Goal: Information Seeking & Learning: Compare options

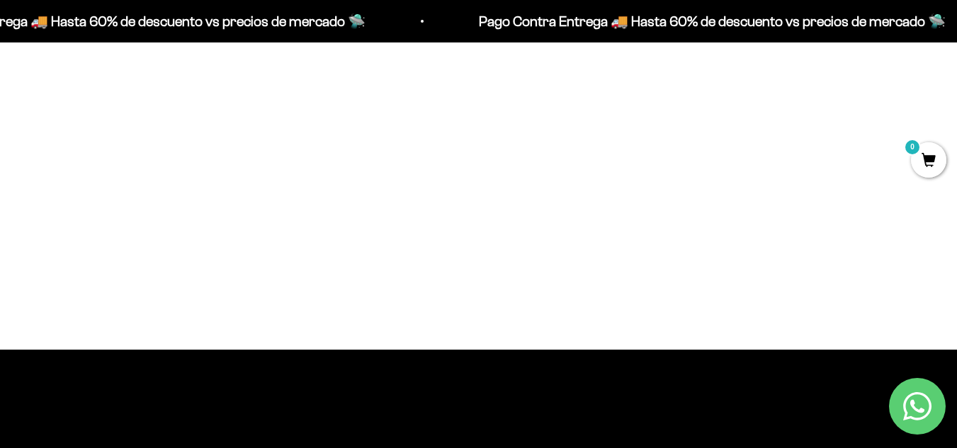
scroll to position [991, 0]
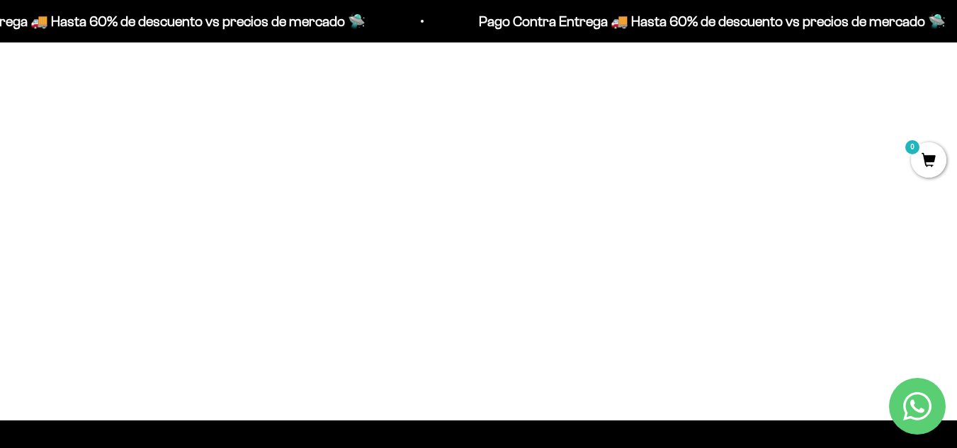
click at [194, 227] on img at bounding box center [176, 133] width 285 height 285
click at [160, 188] on img at bounding box center [176, 133] width 285 height 285
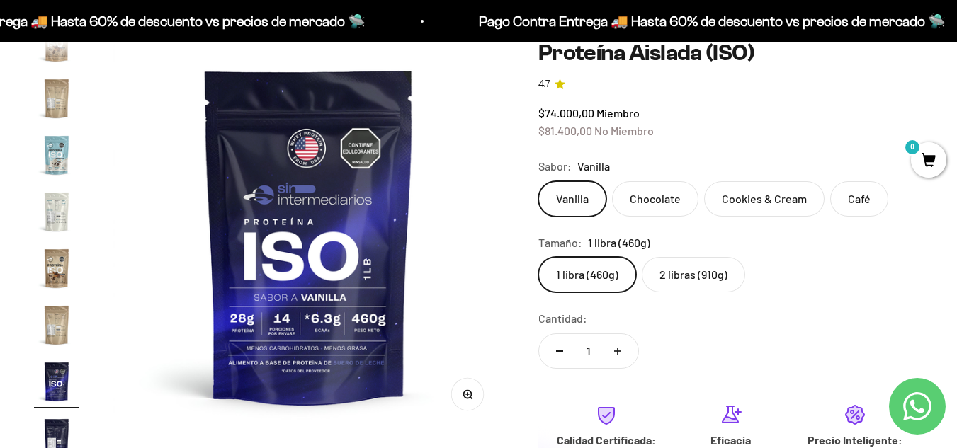
scroll to position [212, 0]
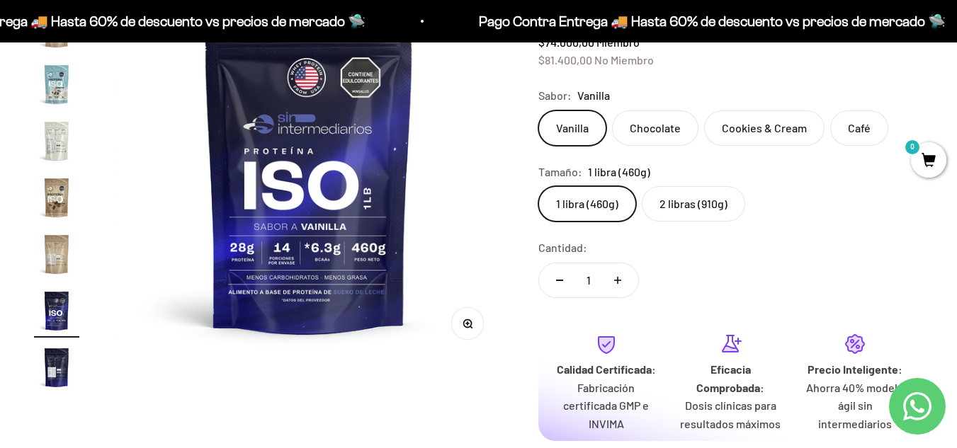
click at [59, 356] on img "Ir al artículo 17" at bounding box center [56, 367] width 45 height 45
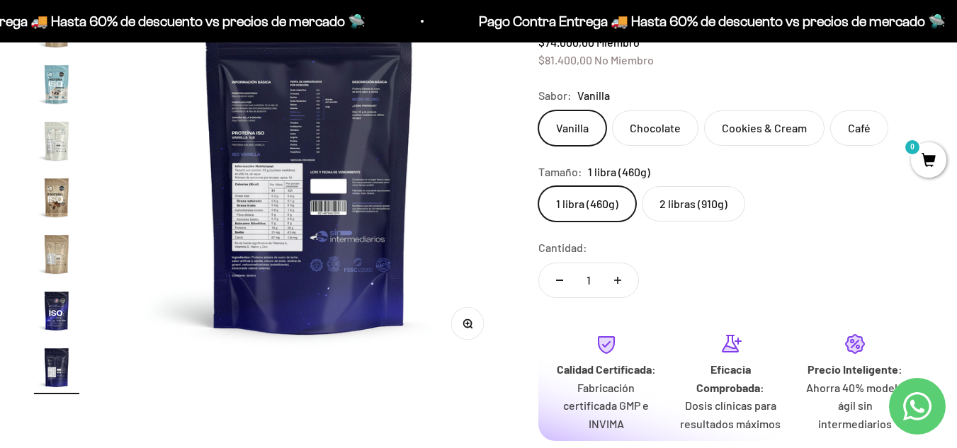
click at [263, 240] on img at bounding box center [309, 165] width 391 height 391
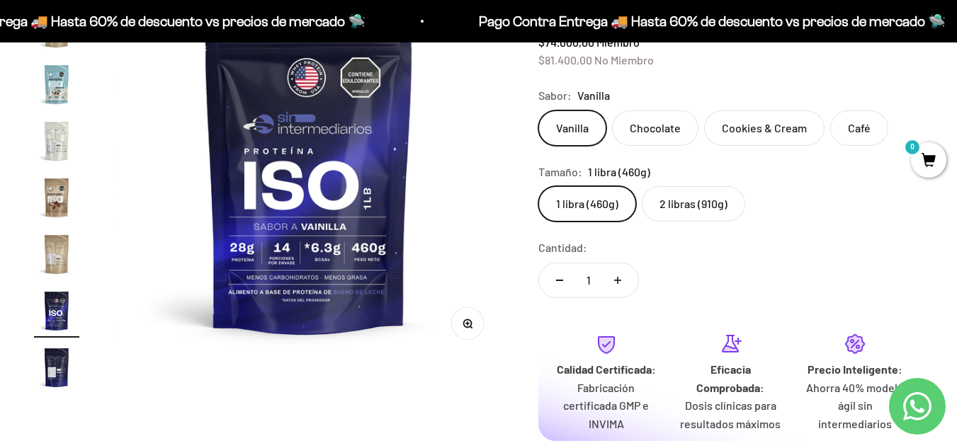
click at [53, 371] on img "Ir al artículo 17" at bounding box center [56, 367] width 45 height 45
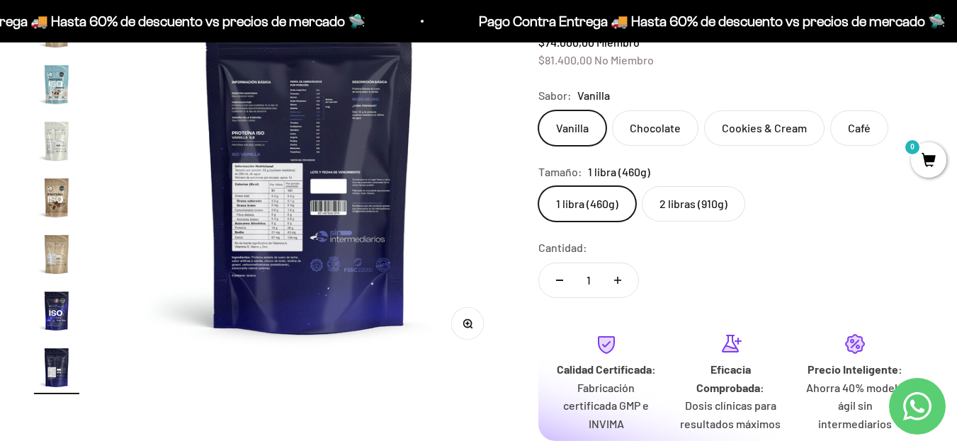
click at [477, 328] on button "Zoom" at bounding box center [467, 324] width 32 height 32
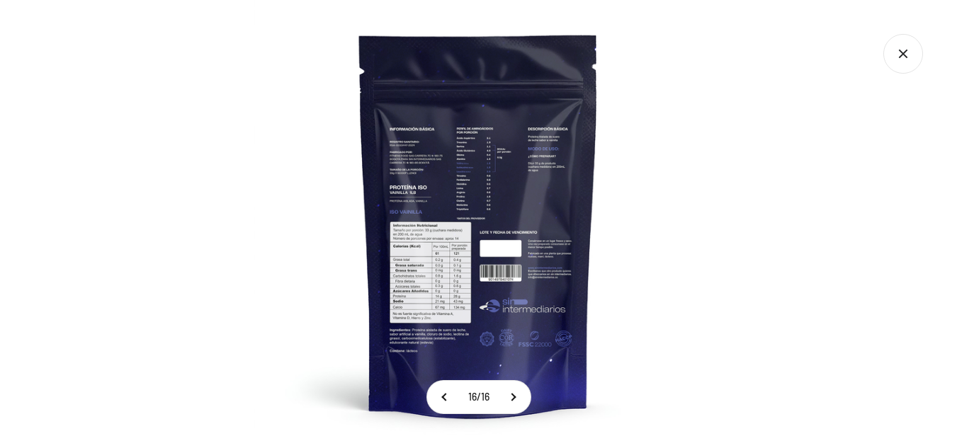
click at [432, 278] on img at bounding box center [478, 224] width 448 height 448
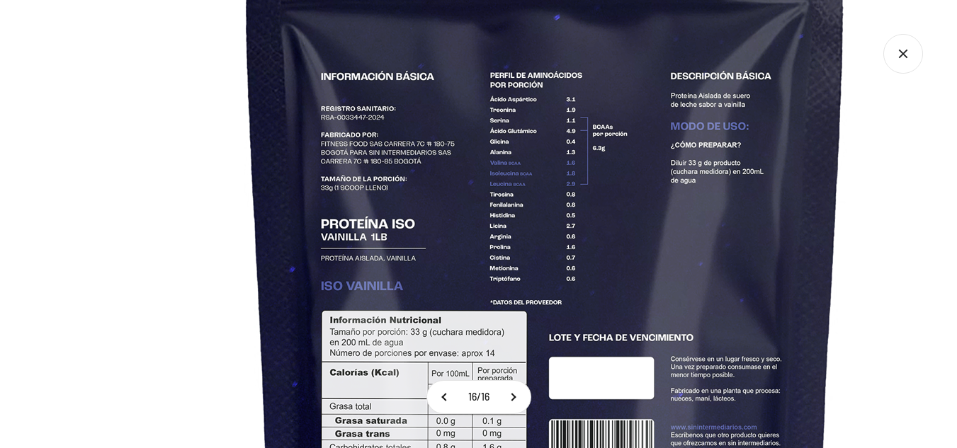
click at [448, 212] on img at bounding box center [545, 316] width 1133 height 1133
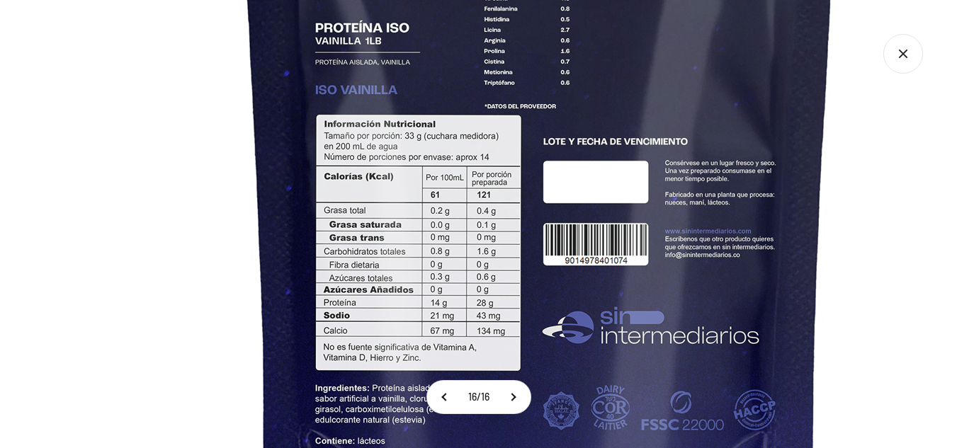
click at [652, 113] on img at bounding box center [539, 120] width 1133 height 1133
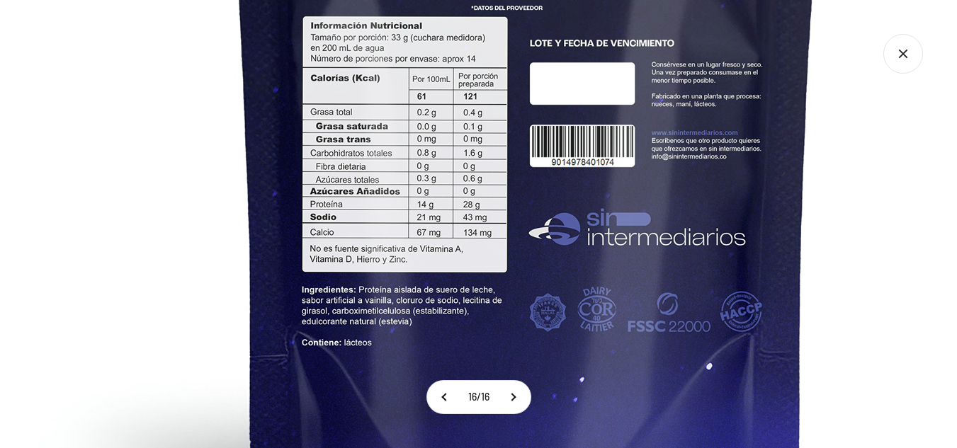
click at [548, 188] on img at bounding box center [526, 22] width 1133 height 1133
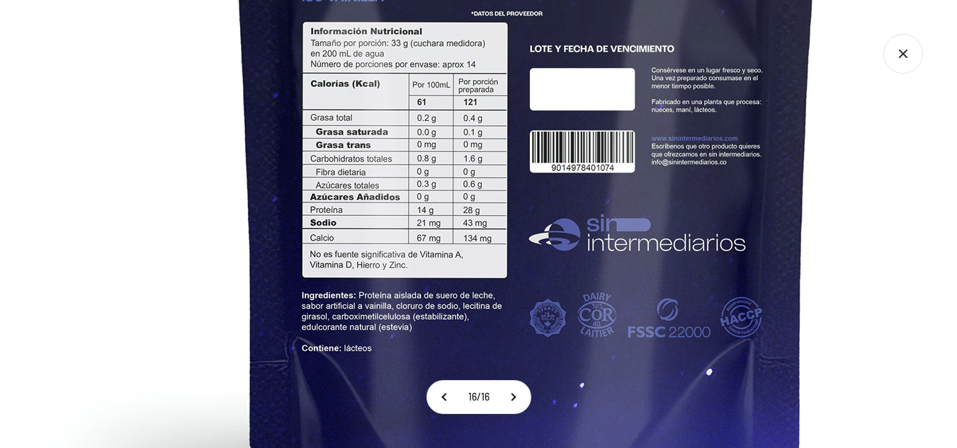
click at [357, 200] on img at bounding box center [526, 27] width 1133 height 1133
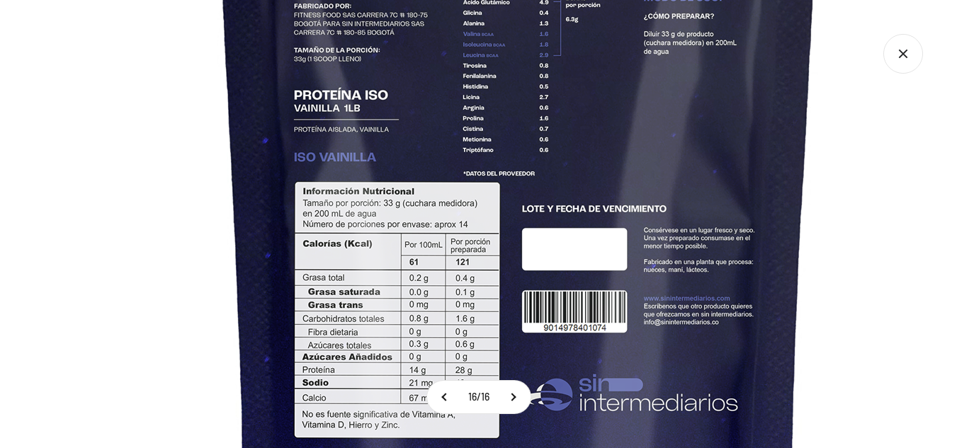
click at [413, 244] on img at bounding box center [518, 187] width 1133 height 1133
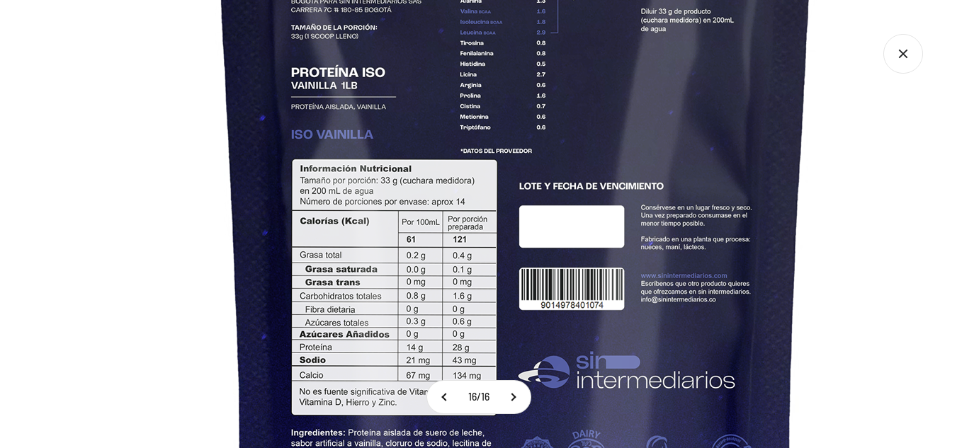
click at [469, 326] on img at bounding box center [515, 165] width 1133 height 1133
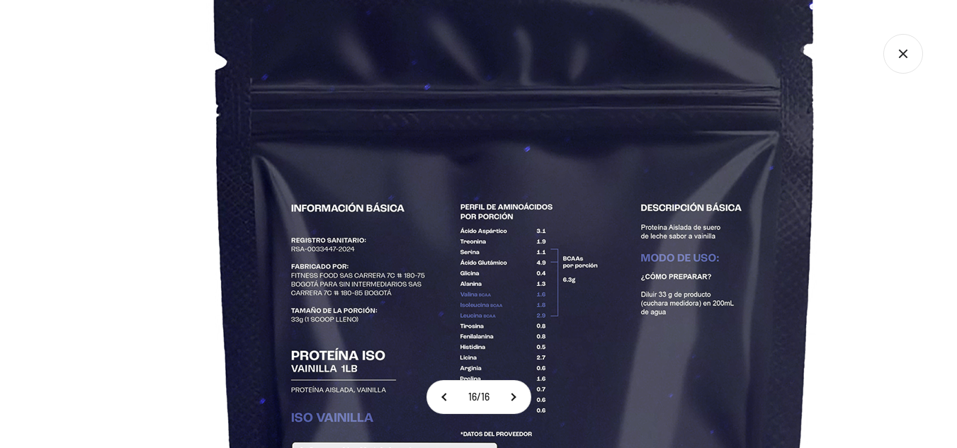
click at [60, 124] on img at bounding box center [515, 448] width 1133 height 1133
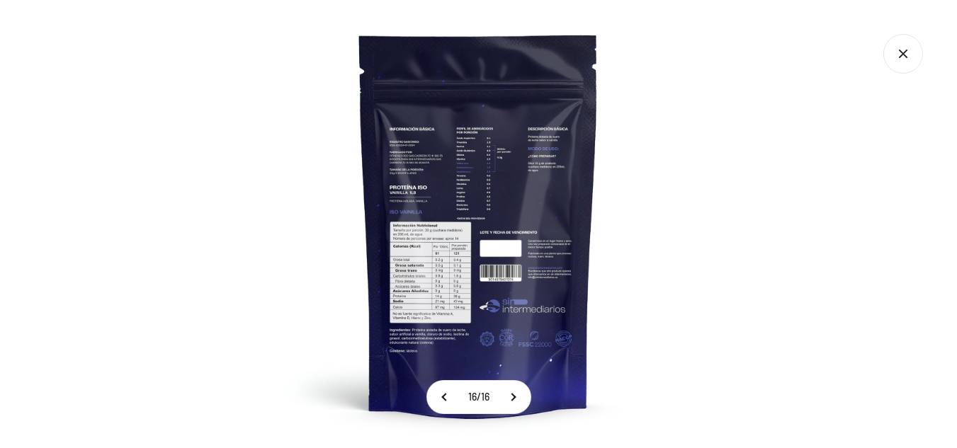
click at [147, 127] on div at bounding box center [478, 224] width 957 height 448
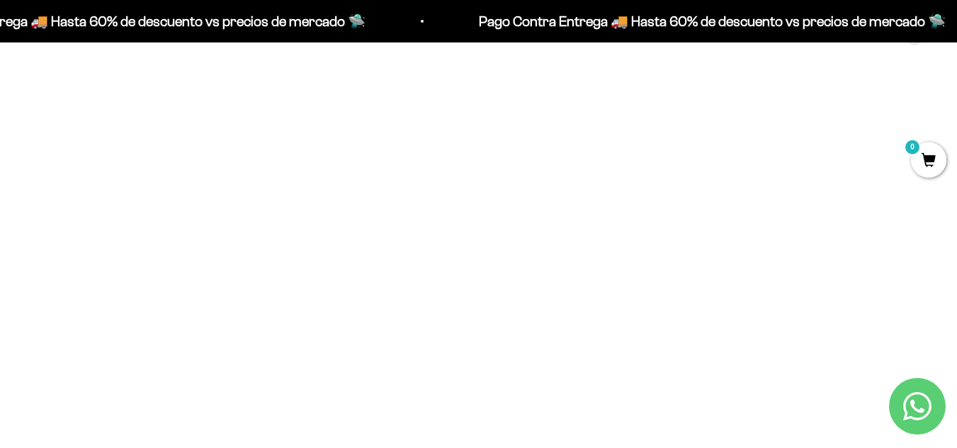
scroll to position [566, 0]
click at [187, 144] on img at bounding box center [176, 150] width 285 height 285
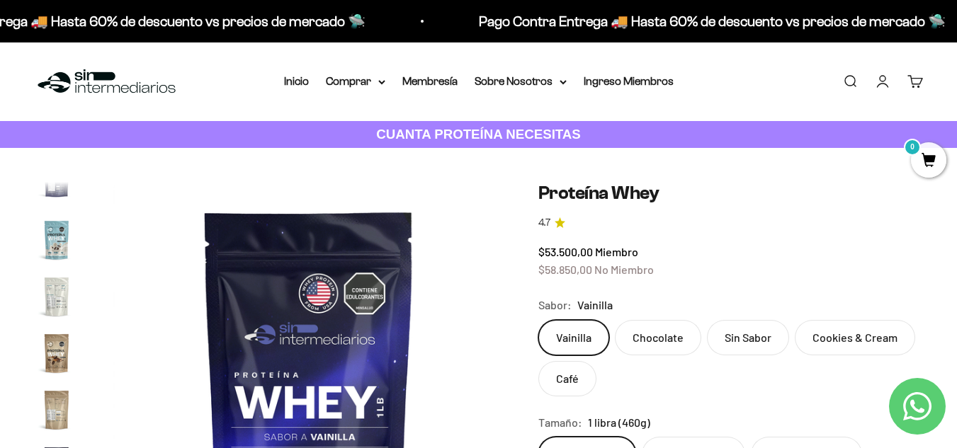
scroll to position [142, 0]
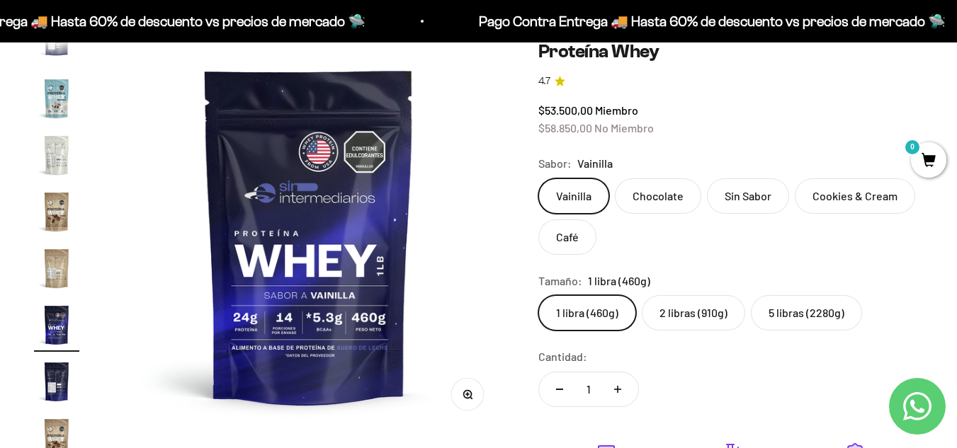
click at [329, 282] on img at bounding box center [308, 235] width 391 height 391
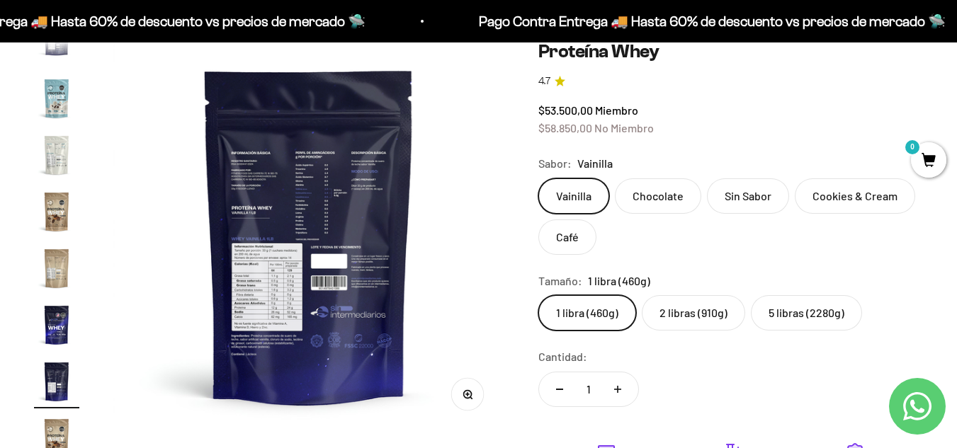
click at [470, 397] on icon "button" at bounding box center [469, 397] width 1 height 1
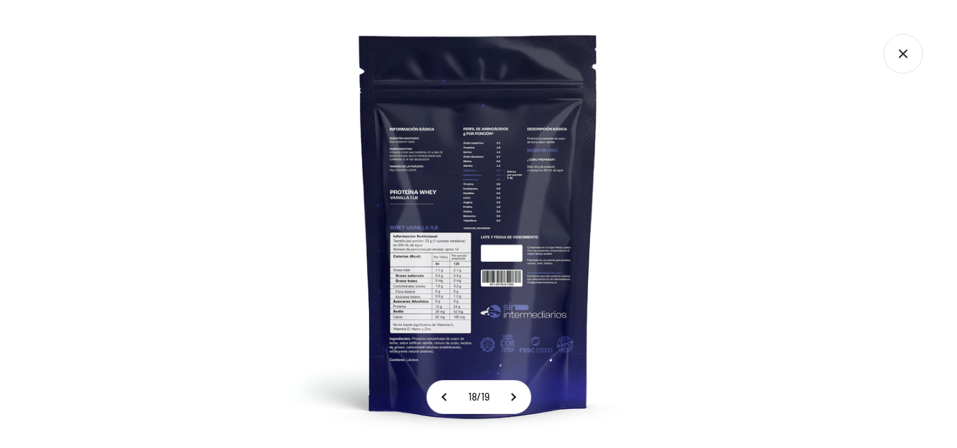
click at [460, 285] on img at bounding box center [478, 224] width 448 height 448
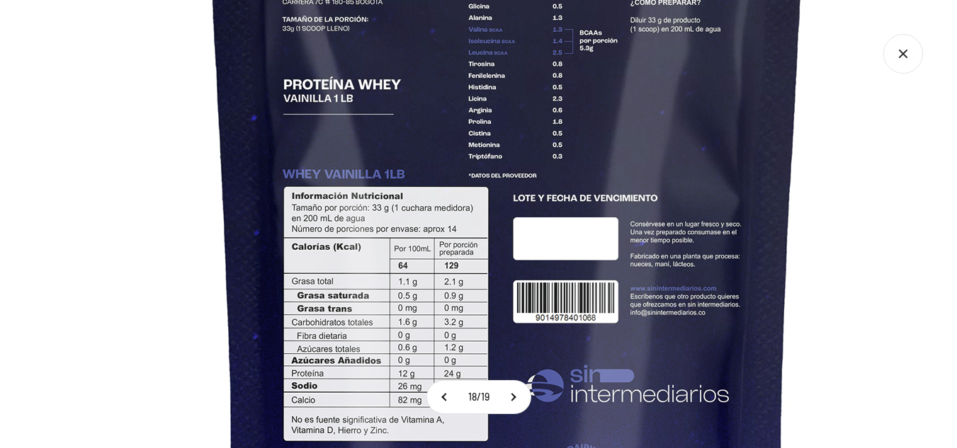
click at [738, 196] on img at bounding box center [507, 165] width 1133 height 1133
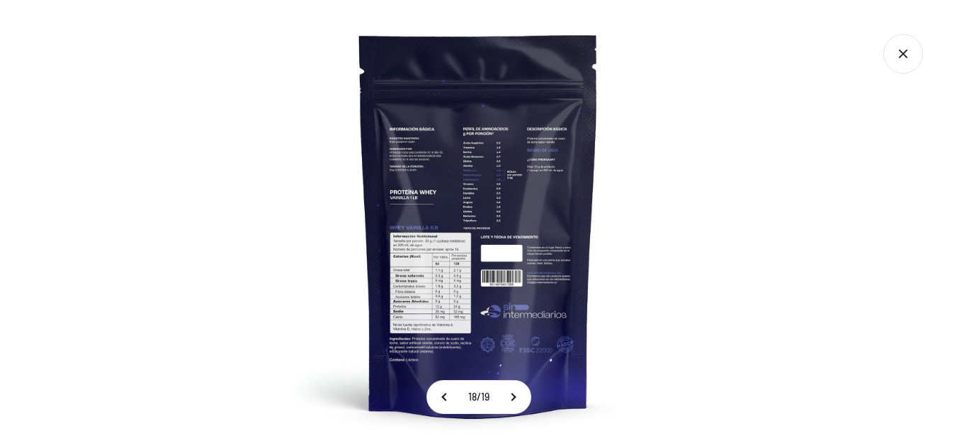
click at [813, 204] on div at bounding box center [478, 224] width 957 height 448
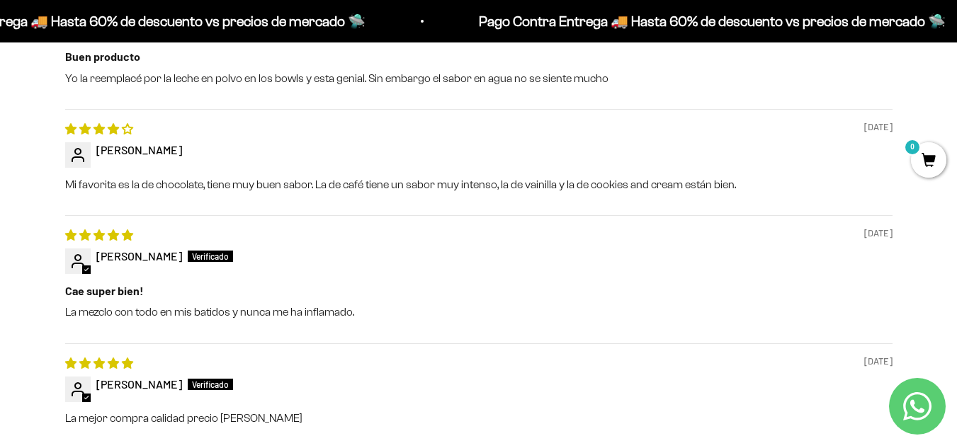
scroll to position [1558, 0]
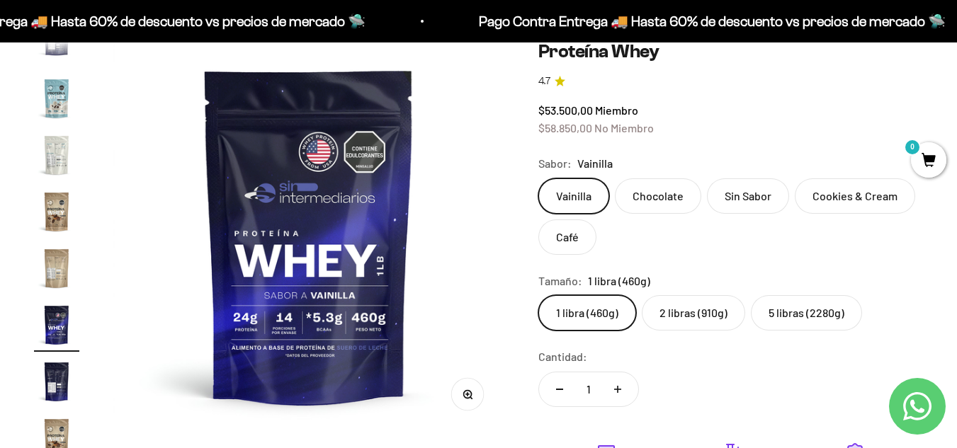
scroll to position [212, 0]
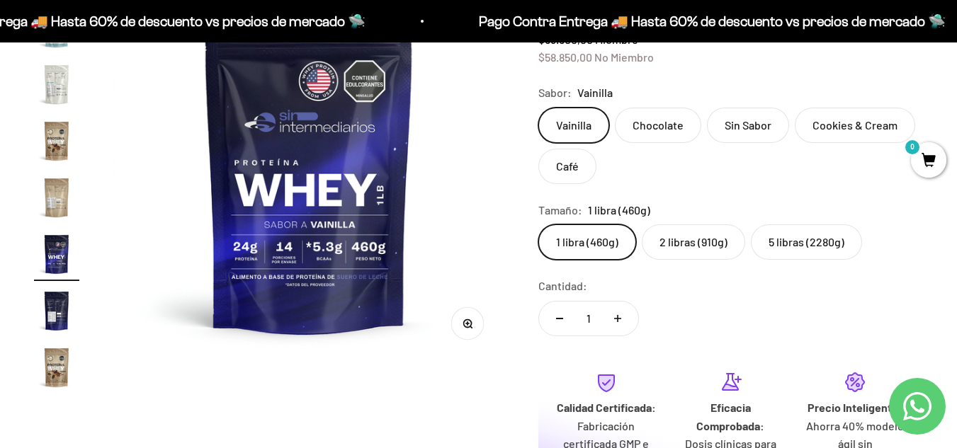
click at [709, 239] on label "2 libras (910g)" at bounding box center [692, 241] width 103 height 35
click at [538, 224] on input "2 libras (910g)" at bounding box center [537, 224] width 1 height 1
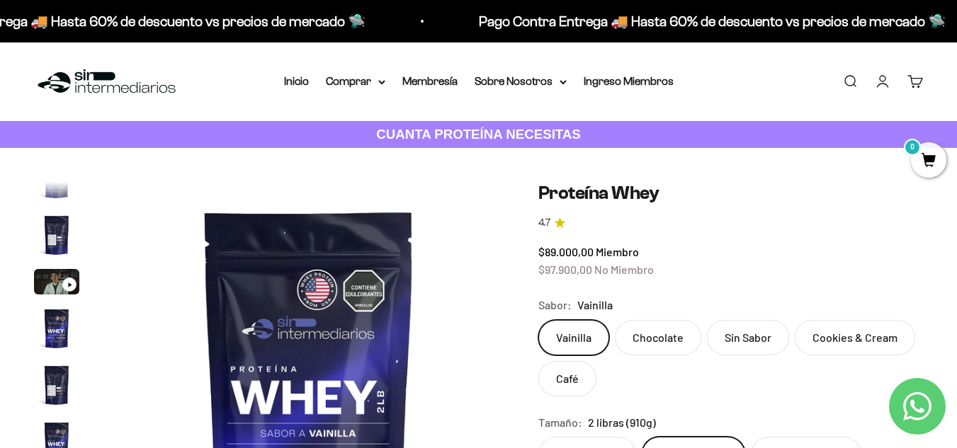
scroll to position [142, 0]
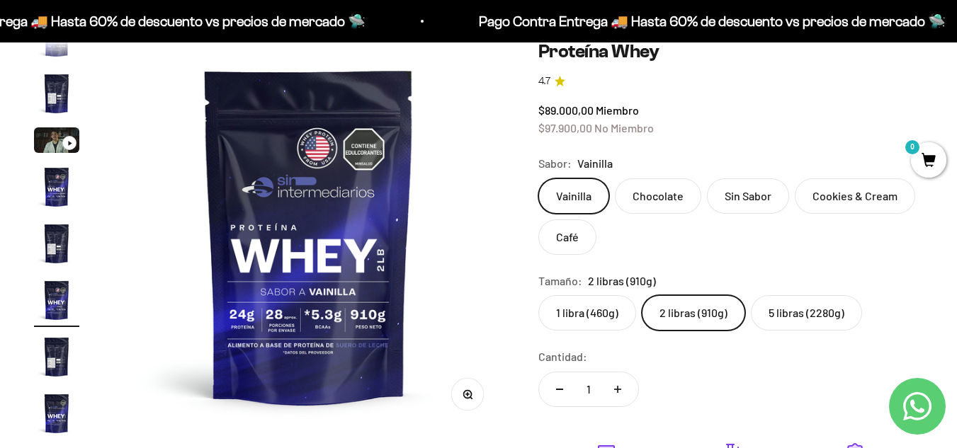
click at [639, 203] on label "Chocolate" at bounding box center [658, 195] width 86 height 35
click at [538, 178] on input "Chocolate" at bounding box center [537, 178] width 1 height 1
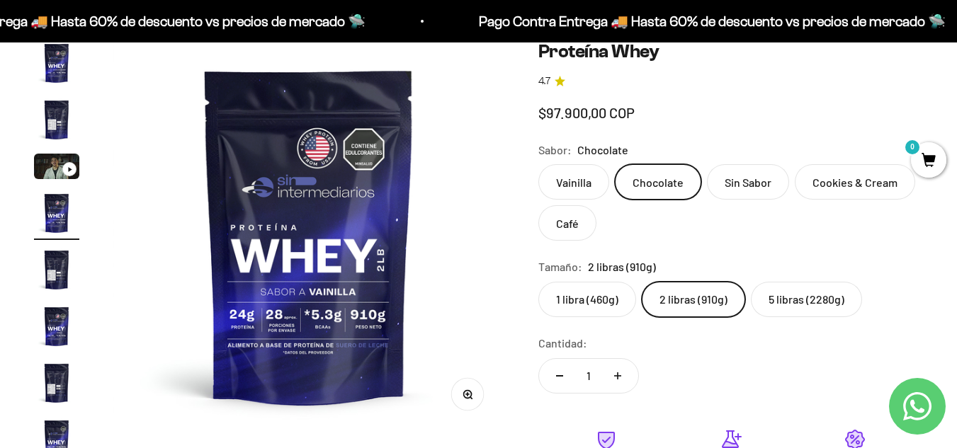
scroll to position [0, 1198]
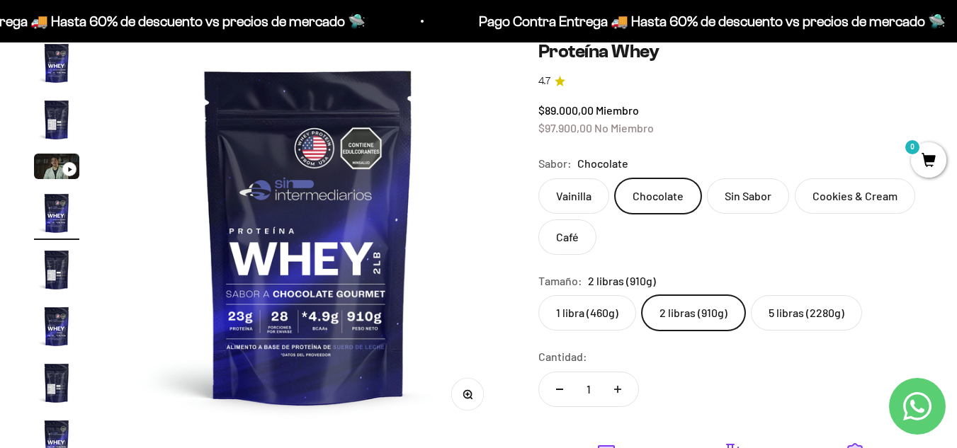
click at [359, 219] on img at bounding box center [308, 235] width 391 height 391
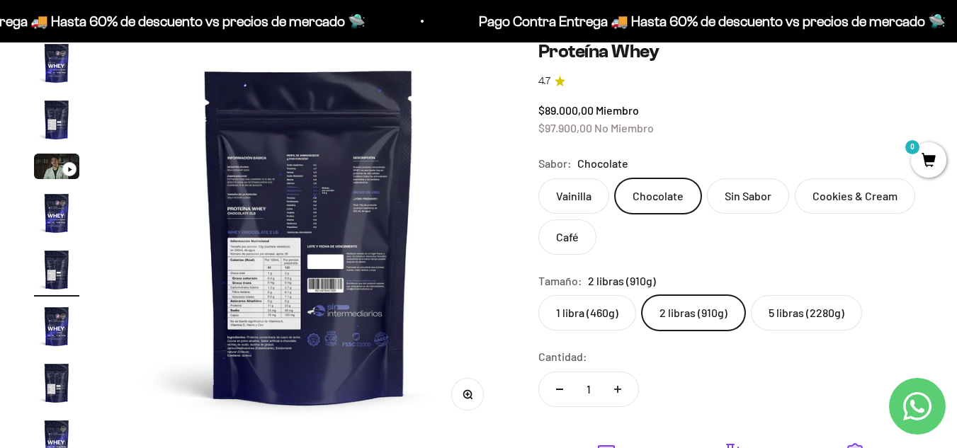
click at [53, 313] on img "Ir al artículo 6" at bounding box center [56, 326] width 45 height 45
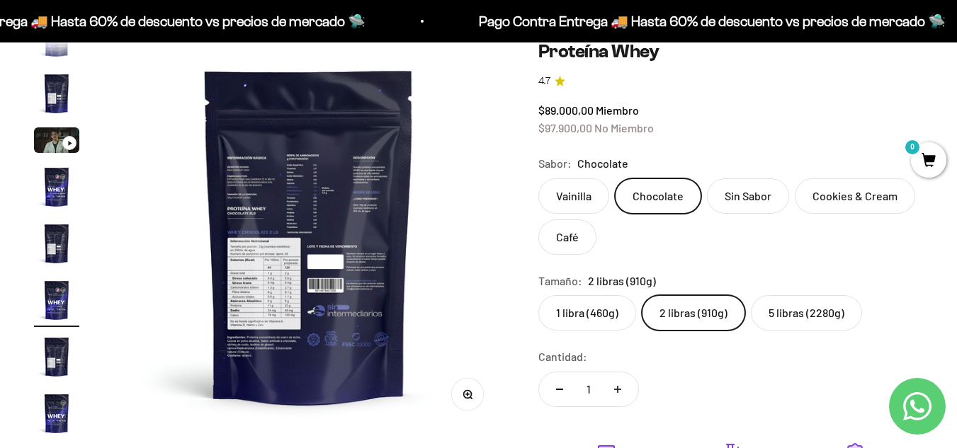
scroll to position [0, 1996]
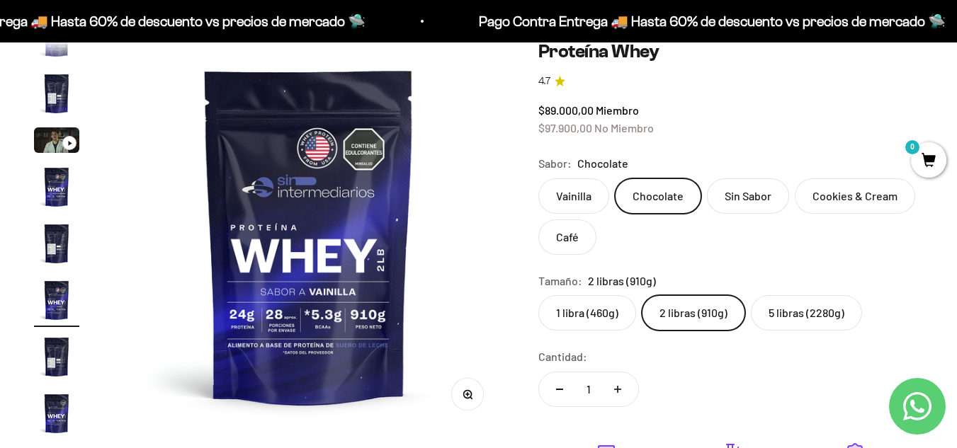
click at [55, 250] on img "Ir al artículo 5" at bounding box center [56, 243] width 45 height 45
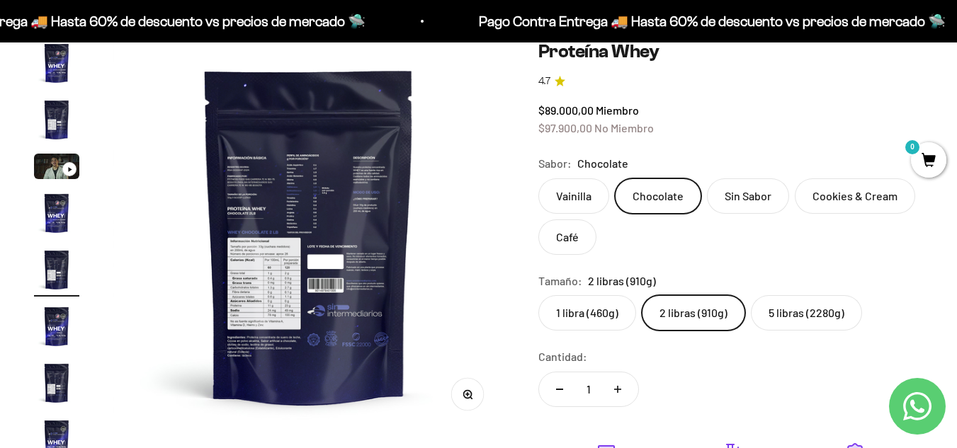
click at [61, 192] on img "Ir al artículo 4" at bounding box center [56, 212] width 45 height 45
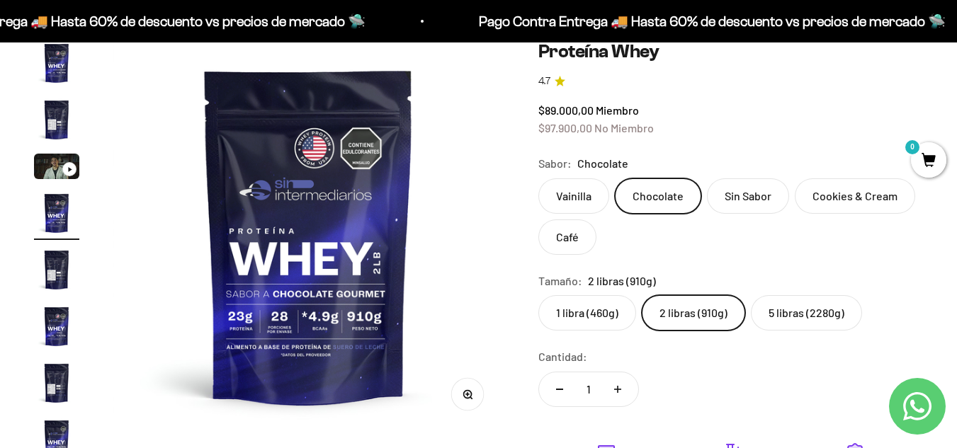
click at [739, 185] on label "Sin Sabor" at bounding box center [748, 195] width 82 height 35
click at [538, 178] on input "Sin Sabor" at bounding box center [537, 178] width 1 height 1
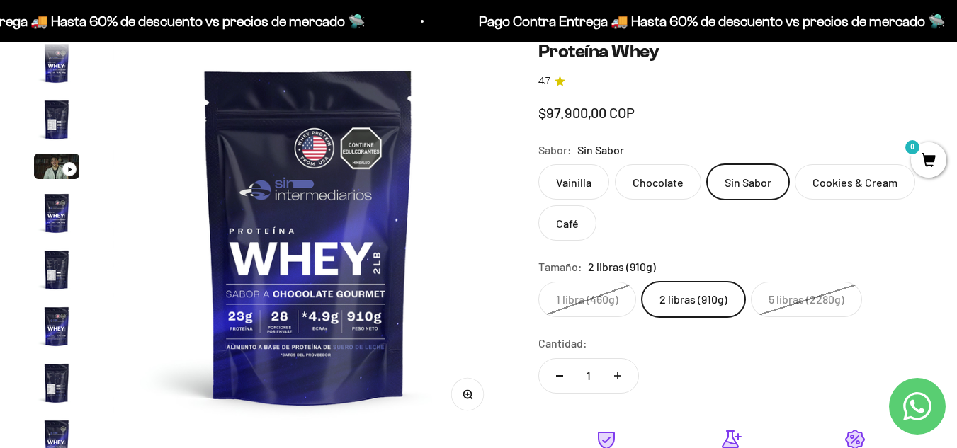
scroll to position [0, 2795]
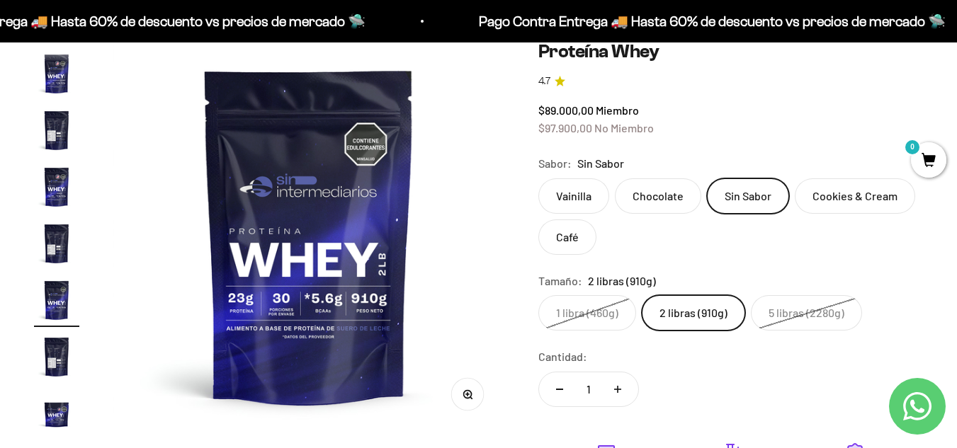
click at [652, 189] on label "Chocolate" at bounding box center [658, 195] width 86 height 35
click at [538, 178] on input "Chocolate" at bounding box center [537, 178] width 1 height 1
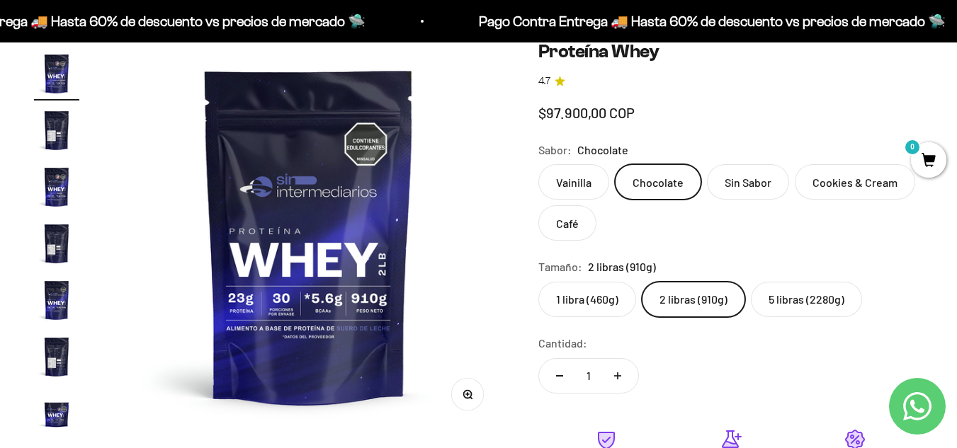
scroll to position [0, 1198]
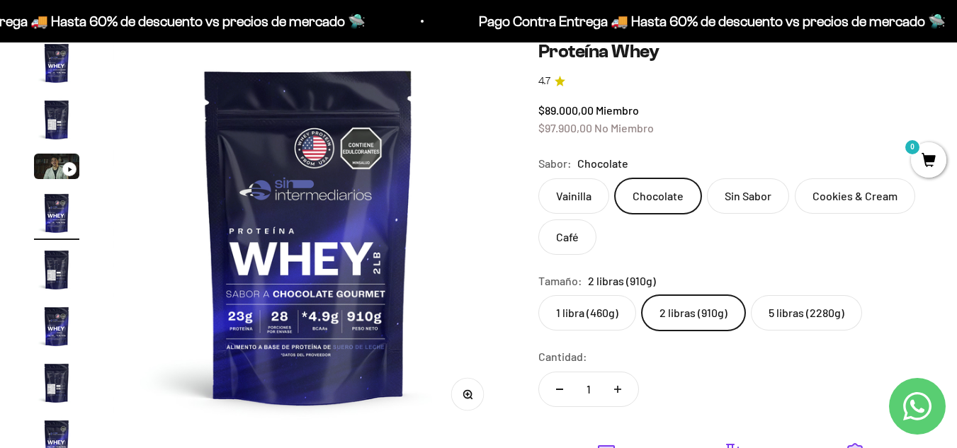
click at [597, 324] on label "1 libra (460g)" at bounding box center [587, 312] width 98 height 35
click at [538, 295] on input "1 libra (460g)" at bounding box center [537, 295] width 1 height 1
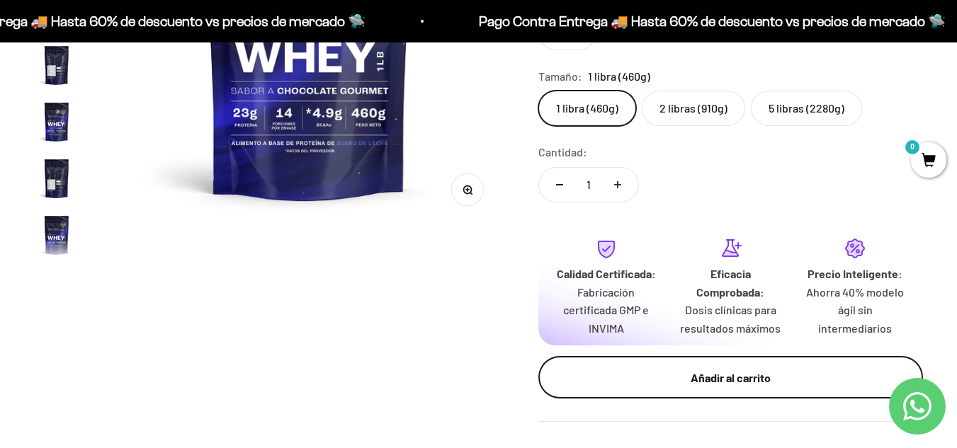
scroll to position [417, 0]
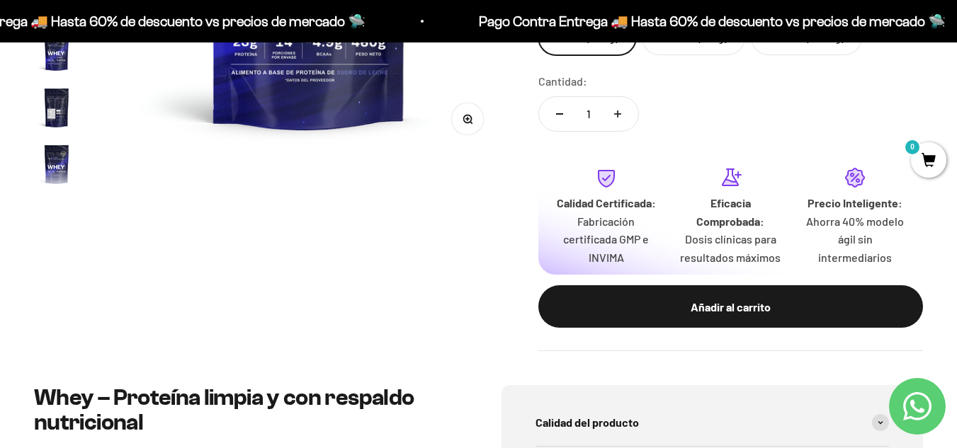
click at [518, 313] on div "Zoom Ir al artículo 1 Ir al artículo 2 Ir al artículo 3 Ir al artículo 4 Ir al …" at bounding box center [478, 58] width 889 height 586
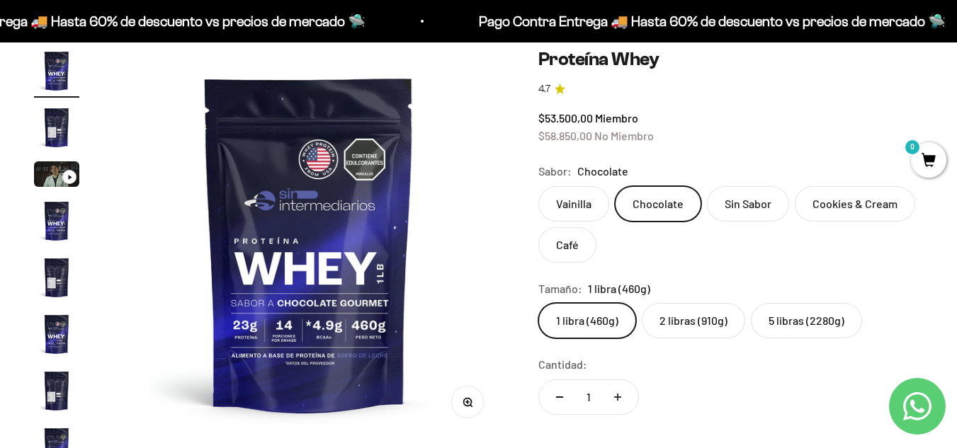
click at [683, 324] on label "2 libras (910g)" at bounding box center [692, 320] width 103 height 35
click at [538, 303] on input "2 libras (910g)" at bounding box center [537, 302] width 1 height 1
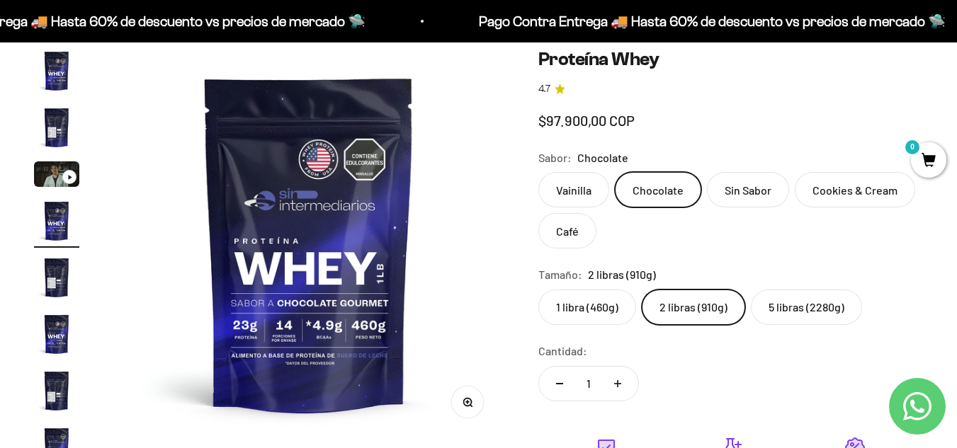
scroll to position [0, 1198]
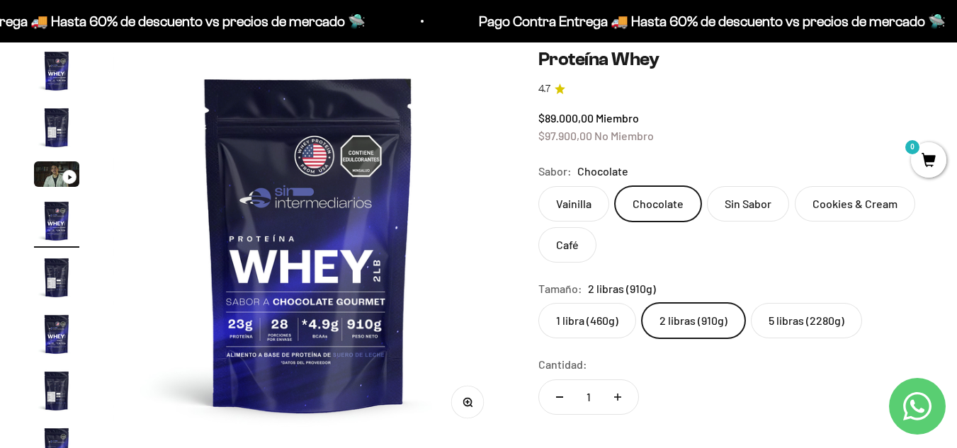
click at [591, 320] on label "1 libra (460g)" at bounding box center [587, 320] width 98 height 35
click at [538, 303] on input "1 libra (460g)" at bounding box center [537, 302] width 1 height 1
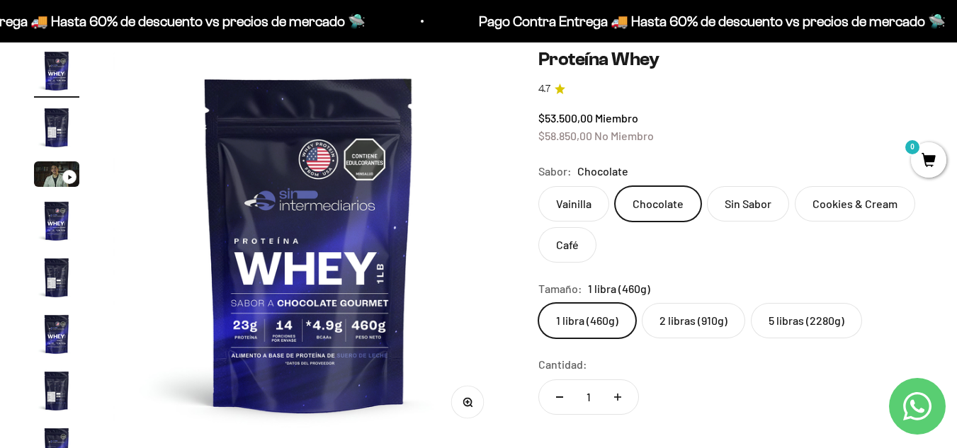
click at [697, 331] on label "2 libras (910g)" at bounding box center [692, 320] width 103 height 35
click at [538, 303] on input "2 libras (910g)" at bounding box center [537, 302] width 1 height 1
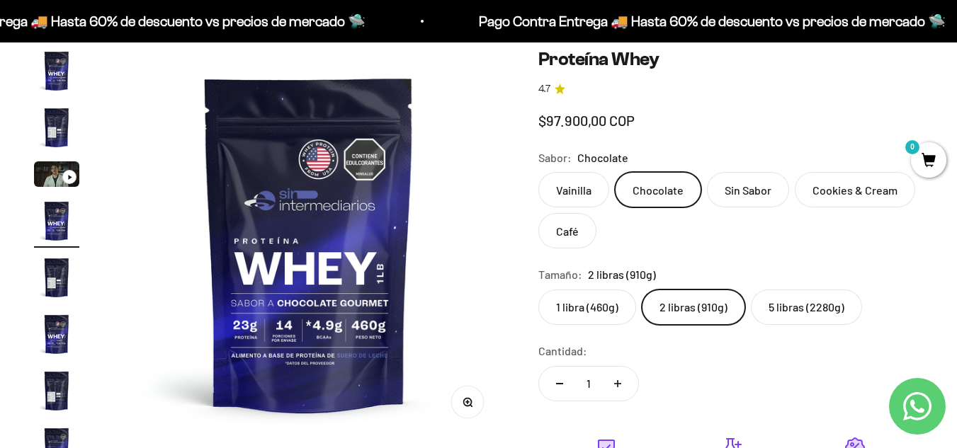
scroll to position [0, 1198]
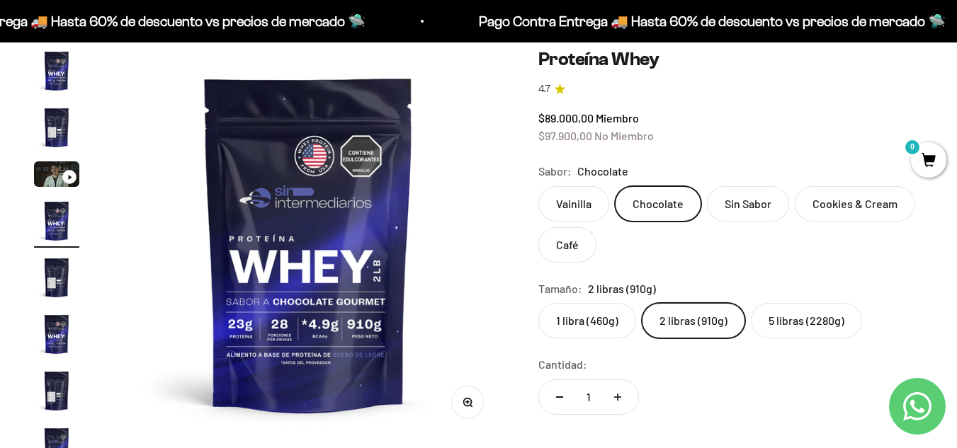
click at [786, 319] on label "5 libras (2280g)" at bounding box center [806, 320] width 111 height 35
click at [538, 303] on input "5 libras (2280g)" at bounding box center [537, 302] width 1 height 1
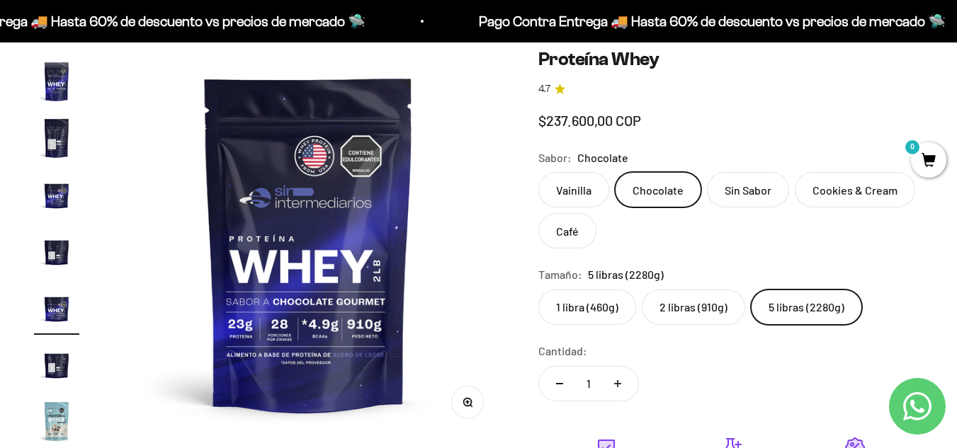
scroll to position [0, 4391]
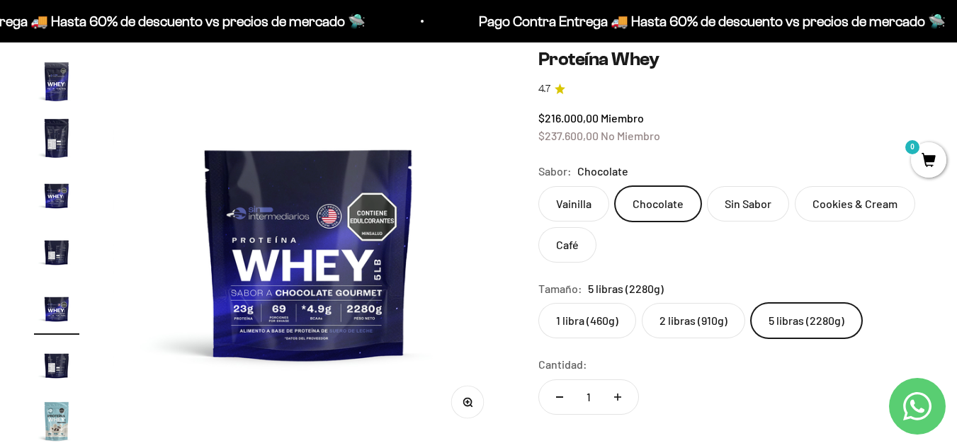
click at [346, 321] on img at bounding box center [308, 243] width 391 height 391
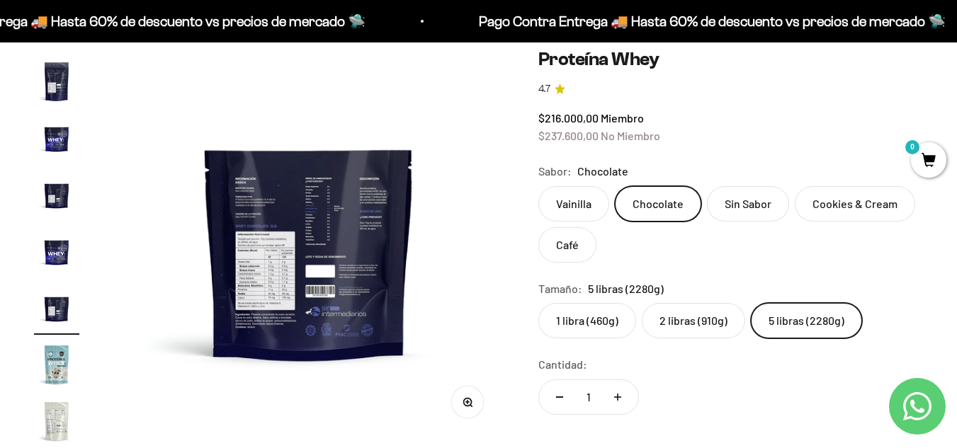
click at [302, 314] on img at bounding box center [308, 243] width 391 height 391
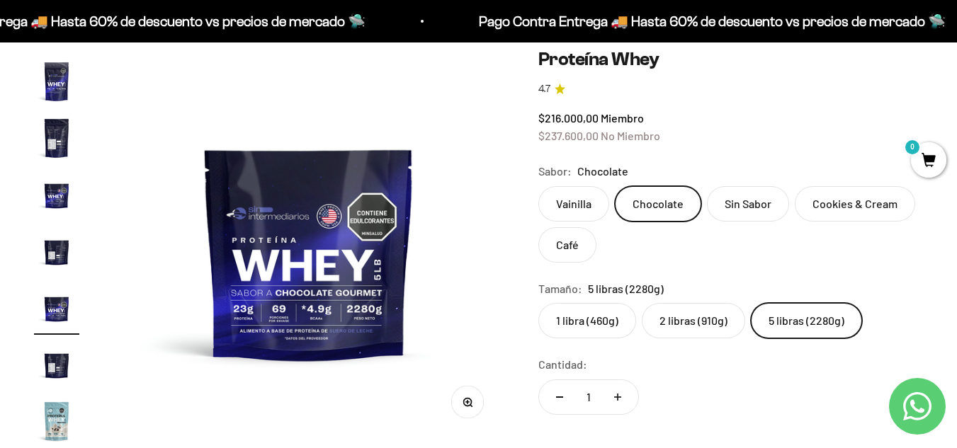
click at [474, 402] on button "Zoom" at bounding box center [467, 403] width 32 height 32
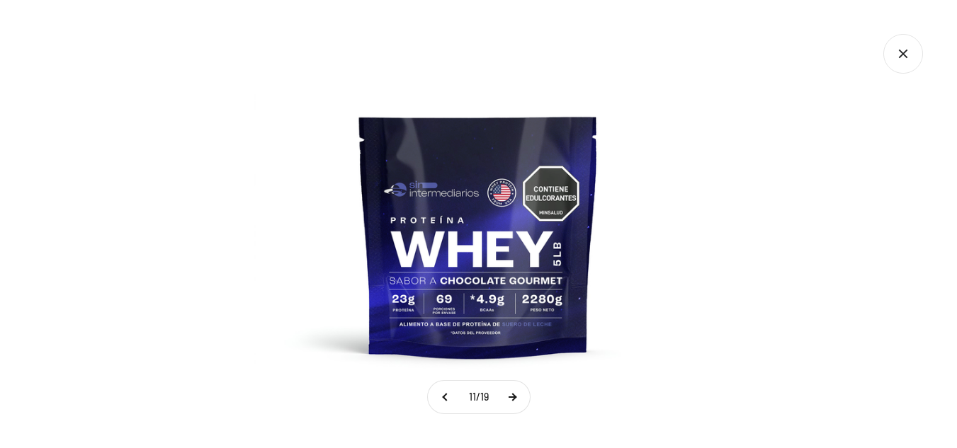
click at [506, 401] on button at bounding box center [511, 397] width 35 height 33
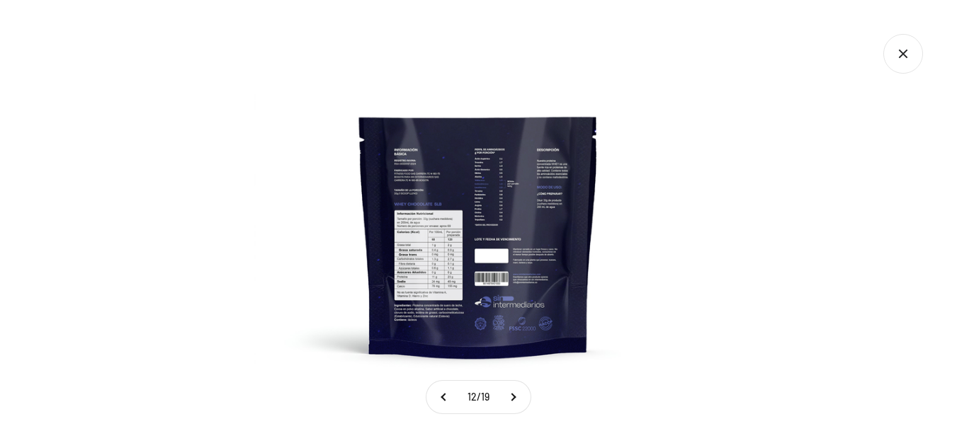
click at [440, 234] on img at bounding box center [478, 224] width 448 height 448
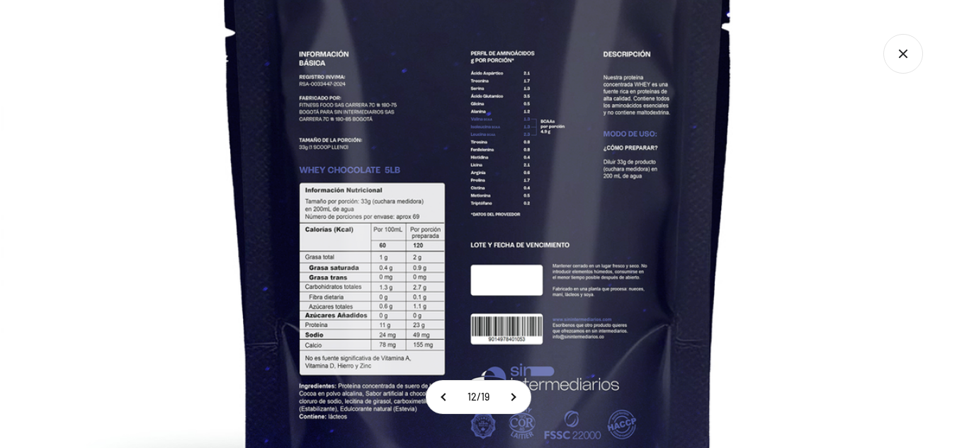
click at [748, 294] on img at bounding box center [479, 212] width 956 height 956
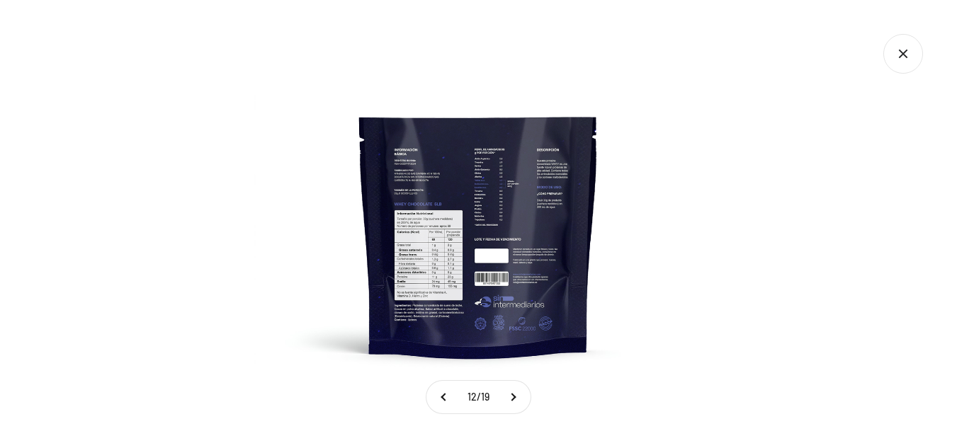
click at [748, 294] on div at bounding box center [478, 224] width 957 height 448
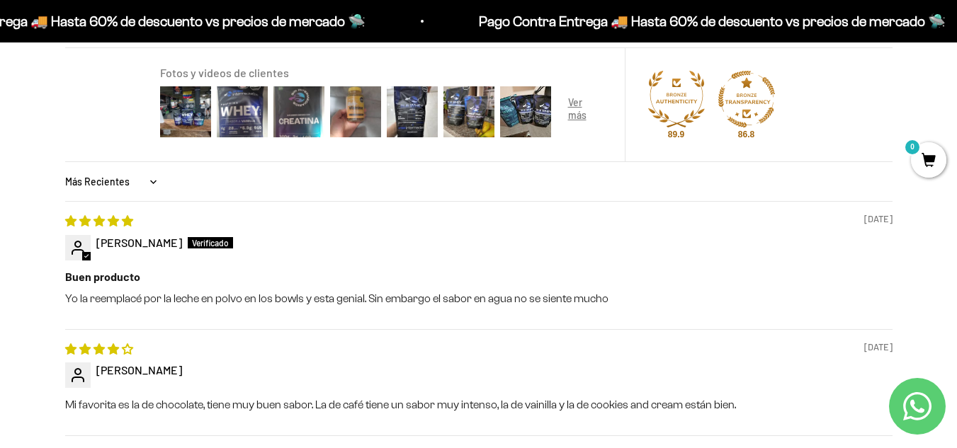
scroll to position [1338, 0]
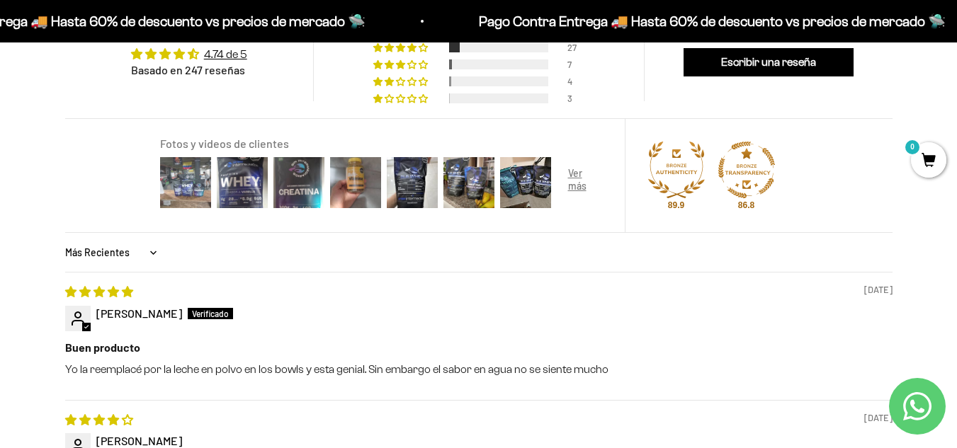
click at [188, 198] on img at bounding box center [185, 182] width 57 height 57
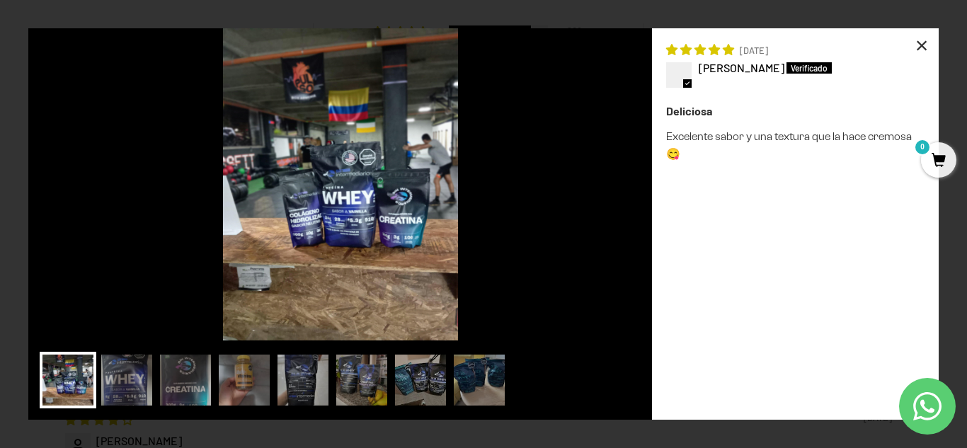
click at [926, 40] on div "×" at bounding box center [922, 45] width 34 height 34
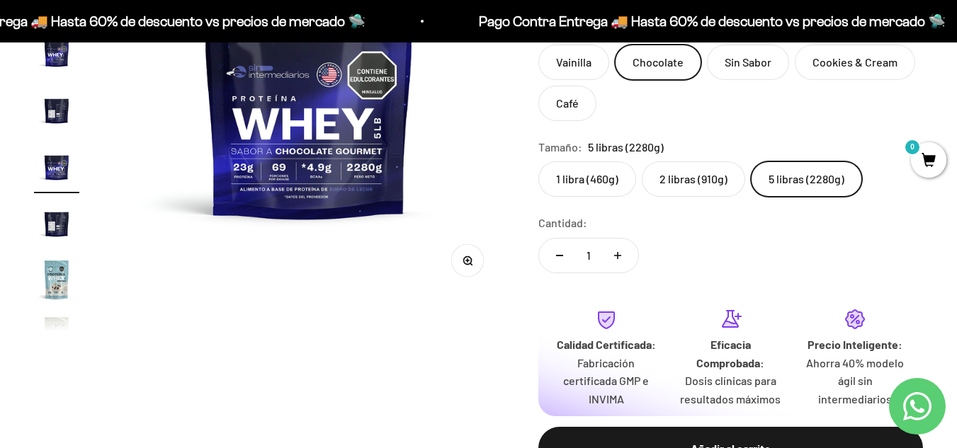
scroll to position [134, 0]
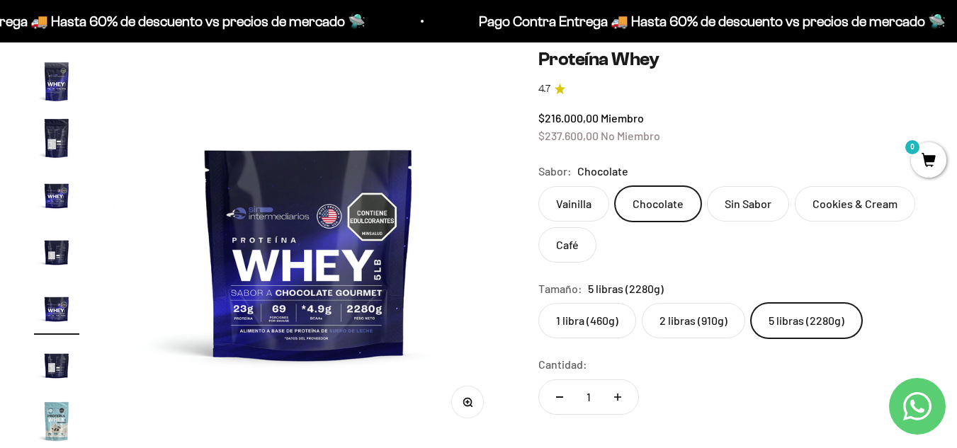
click at [304, 29] on p "Pago Contra Entrega 🚚 Hasta 60% de descuento vs precios de mercado 🛸" at bounding box center [70, 21] width 467 height 23
click at [396, 21] on span "Pago Contra Entrega 🚚 Hasta 60% de descuento vs precios de mercado 🛸" at bounding box center [106, 21] width 580 height 23
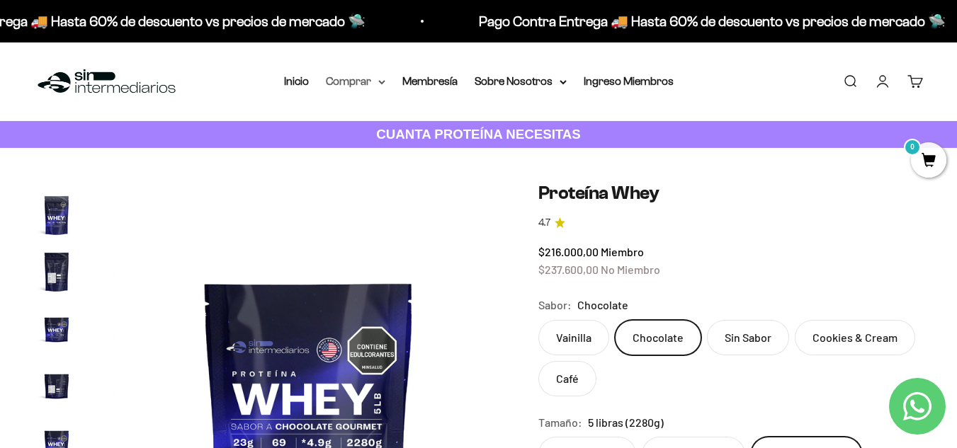
click at [372, 82] on summary "Comprar" at bounding box center [355, 81] width 59 height 18
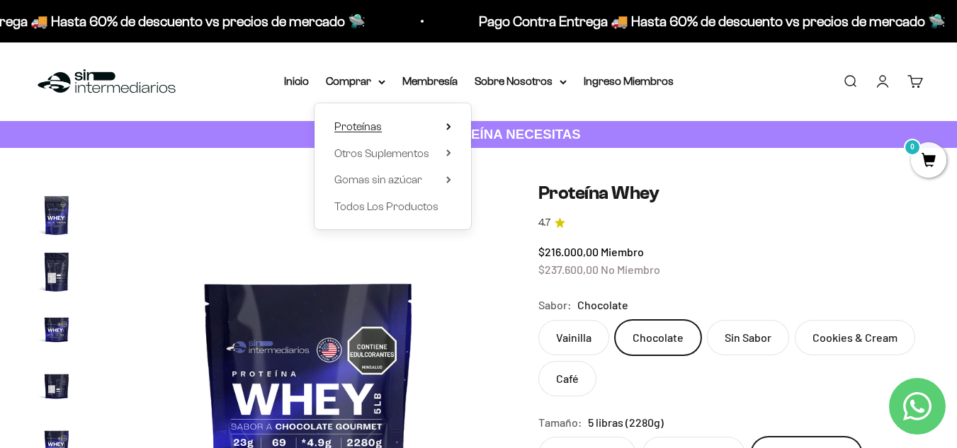
click at [399, 119] on summary "Proteínas" at bounding box center [392, 127] width 117 height 18
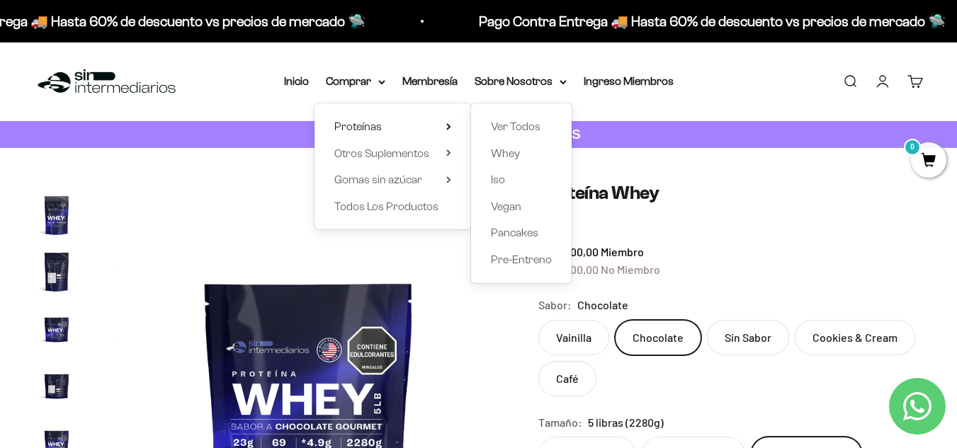
click at [746, 204] on h1 "Proteína Whey" at bounding box center [730, 193] width 384 height 22
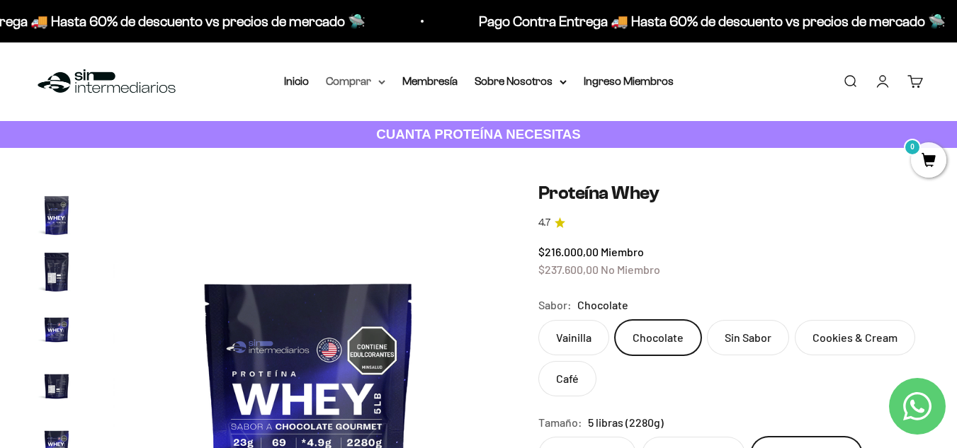
click at [360, 77] on summary "Comprar" at bounding box center [355, 81] width 59 height 18
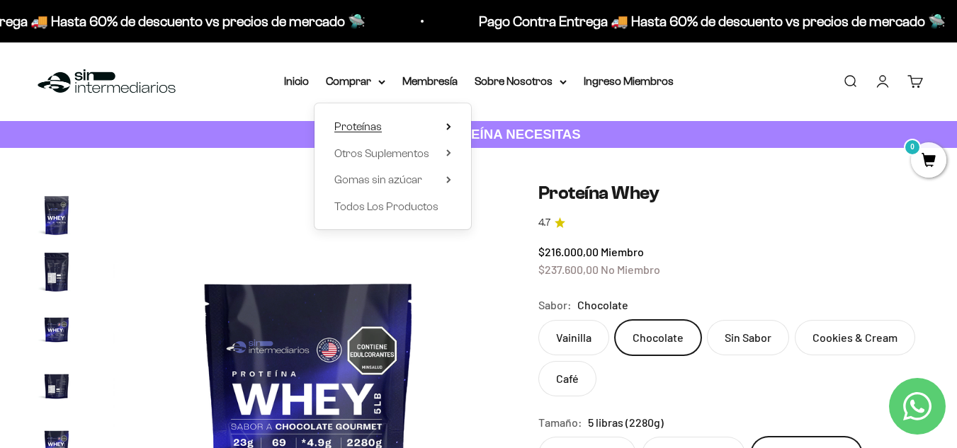
click at [439, 129] on summary "Proteínas" at bounding box center [392, 127] width 117 height 18
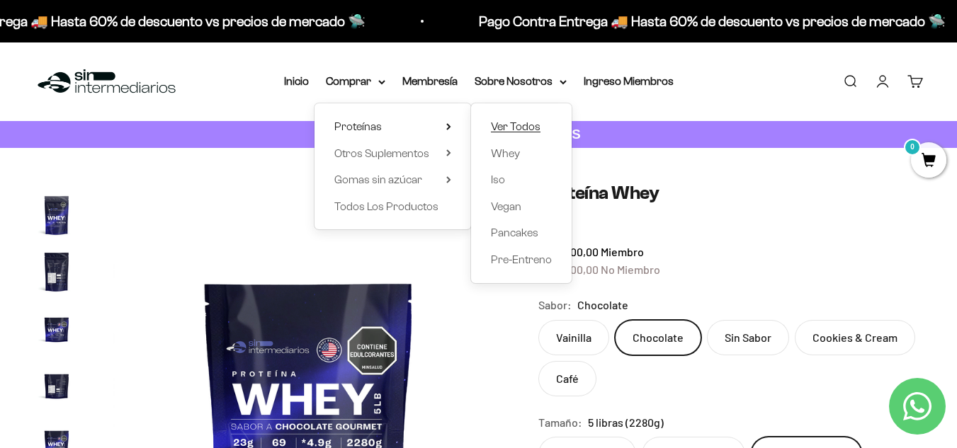
click at [506, 130] on span "Ver Todos" at bounding box center [516, 126] width 50 height 12
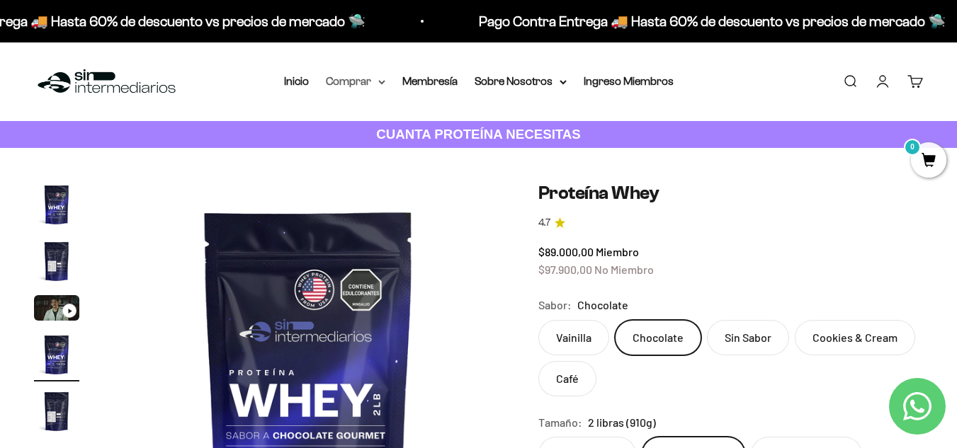
click at [354, 86] on summary "Comprar" at bounding box center [355, 81] width 59 height 18
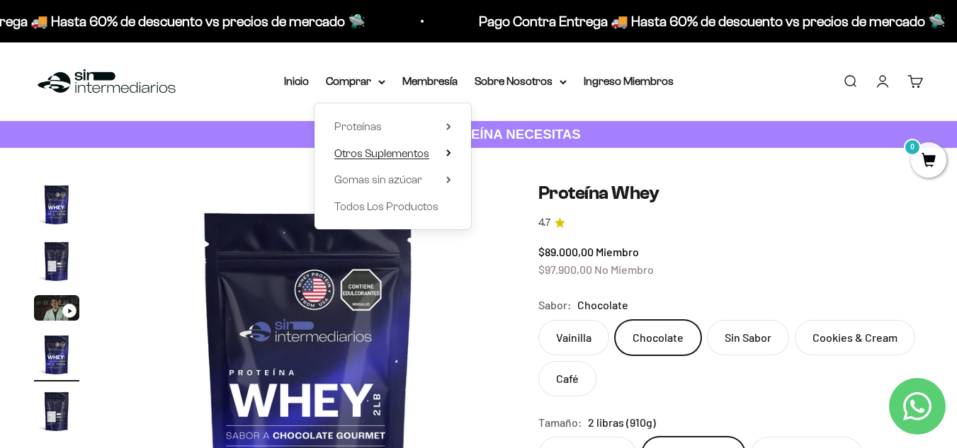
click at [450, 150] on icon at bounding box center [448, 152] width 5 height 7
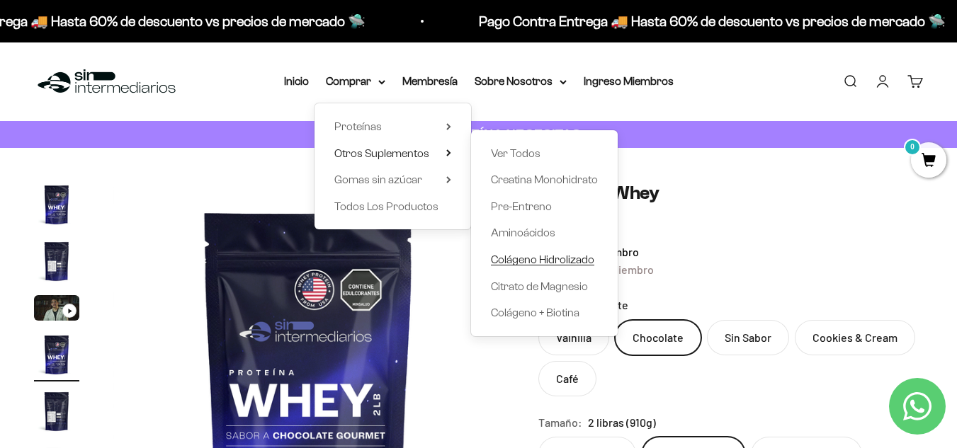
click at [552, 265] on span "Colágeno Hidrolizado" at bounding box center [542, 259] width 103 height 12
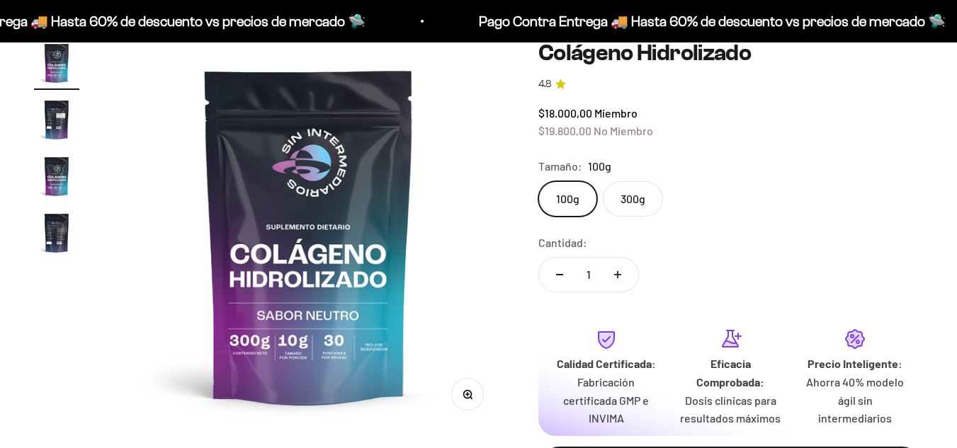
scroll to position [142, 0]
click at [634, 200] on label "300g" at bounding box center [633, 198] width 60 height 35
click at [538, 181] on input "300g" at bounding box center [537, 181] width 1 height 1
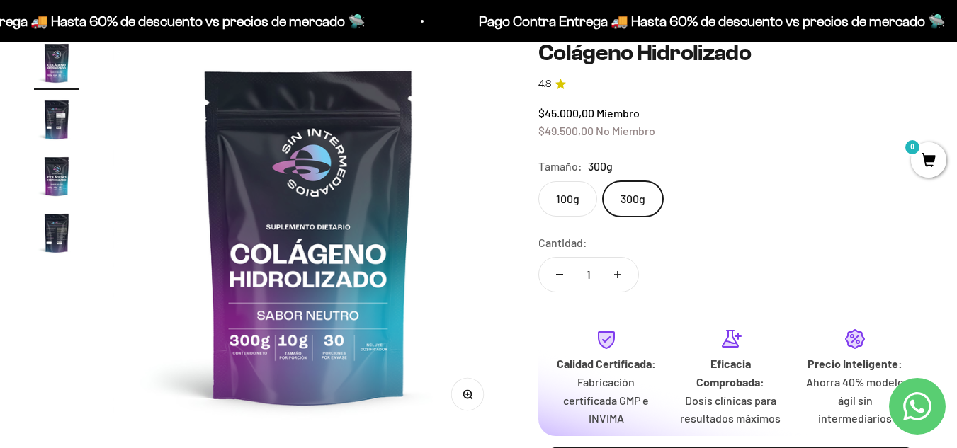
click at [566, 202] on label "100g" at bounding box center [567, 198] width 59 height 35
click at [538, 181] on input "100g" at bounding box center [537, 181] width 1 height 1
click at [628, 200] on label "300g" at bounding box center [633, 198] width 60 height 35
click at [538, 181] on input "300g" at bounding box center [537, 181] width 1 height 1
click at [582, 200] on label "100g" at bounding box center [567, 198] width 59 height 35
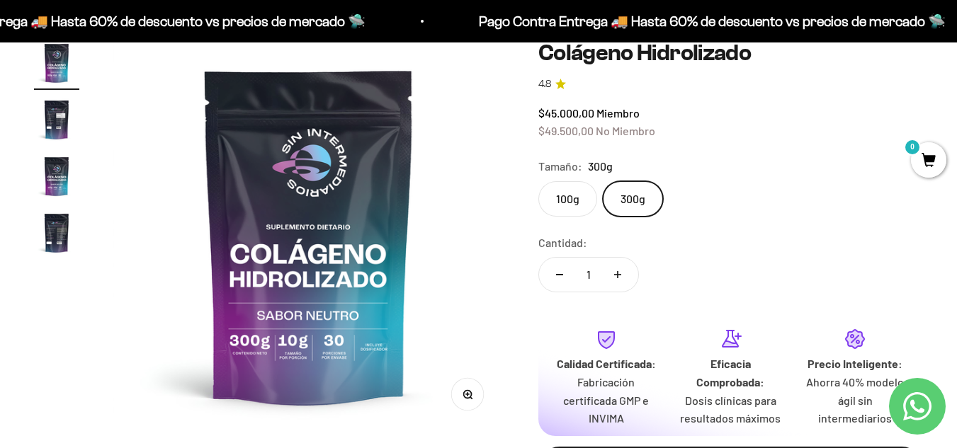
click at [538, 181] on input "100g" at bounding box center [537, 181] width 1 height 1
click at [633, 190] on label "300g" at bounding box center [633, 198] width 60 height 35
click at [538, 181] on input "300g" at bounding box center [537, 181] width 1 height 1
click at [62, 128] on img "Ir al artículo 2" at bounding box center [56, 119] width 45 height 45
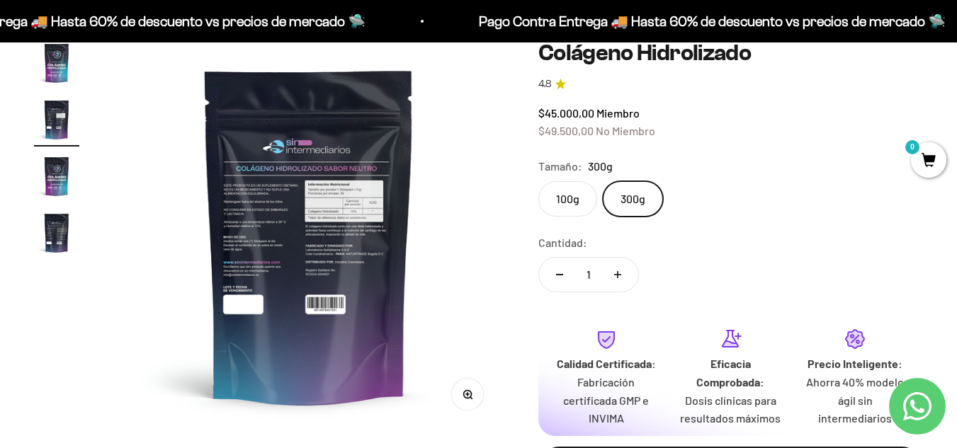
click at [313, 225] on img at bounding box center [308, 235] width 391 height 391
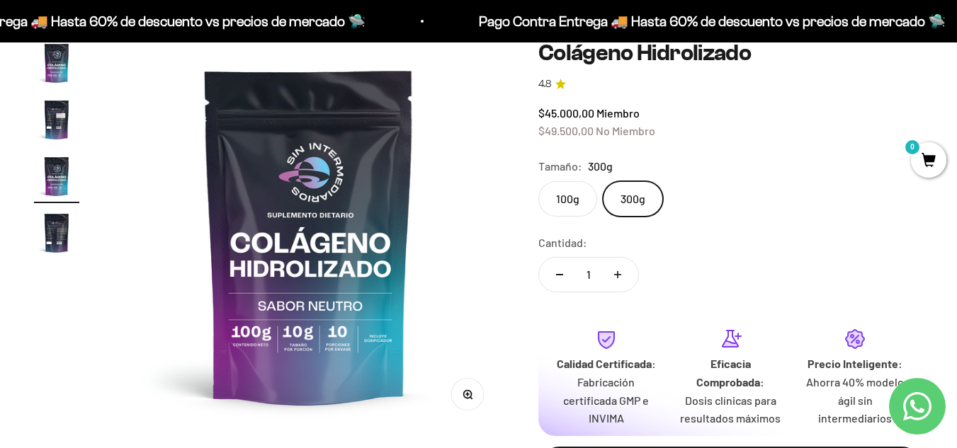
click at [46, 65] on img "Ir al artículo 1" at bounding box center [56, 62] width 45 height 45
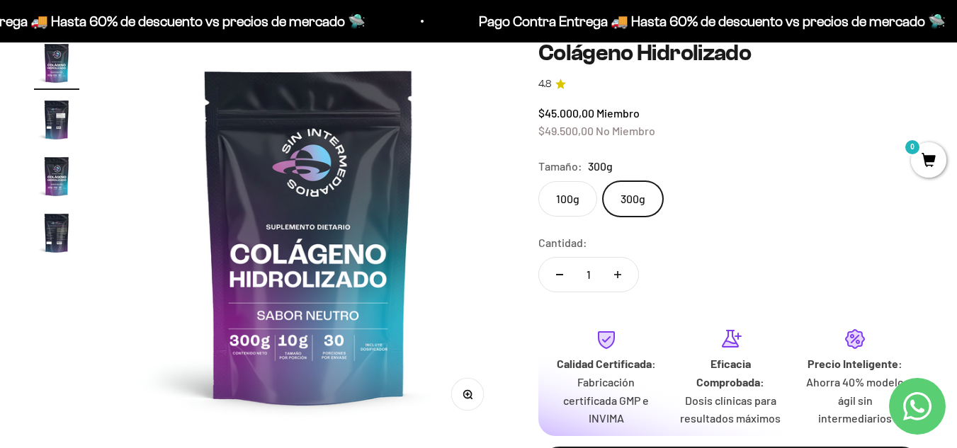
click at [51, 108] on img "Ir al artículo 2" at bounding box center [56, 119] width 45 height 45
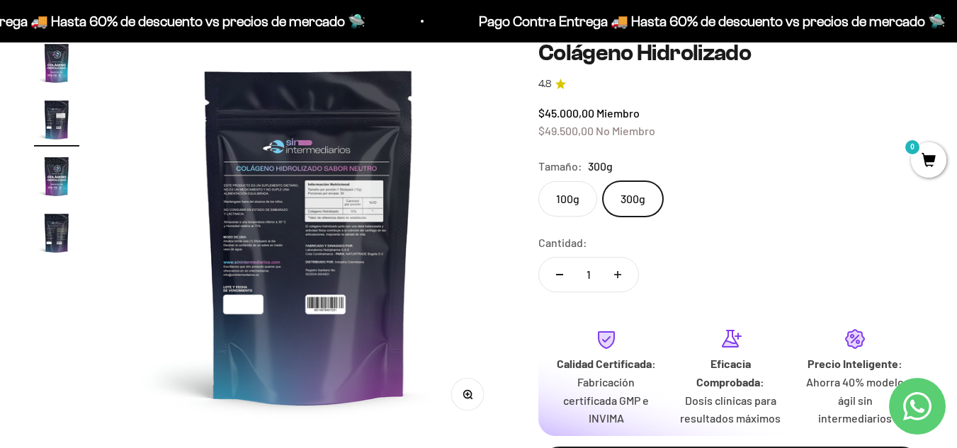
click at [41, 174] on img "Ir al artículo 3" at bounding box center [56, 176] width 45 height 45
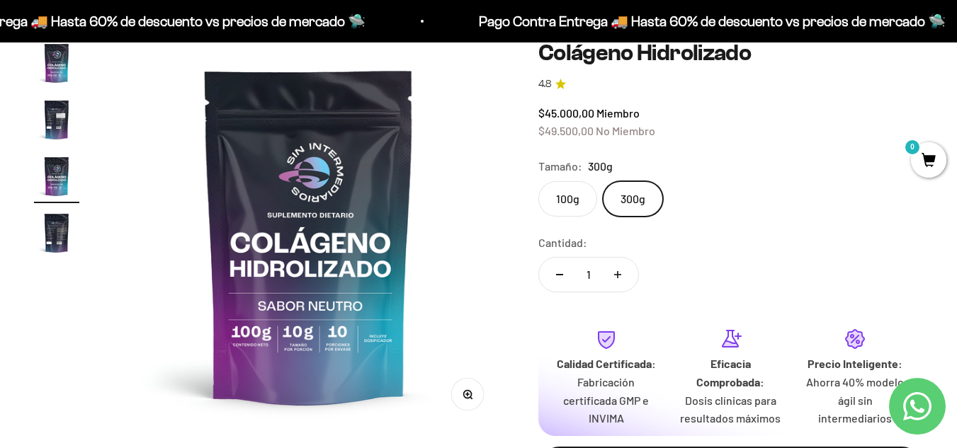
click at [50, 59] on img "Ir al artículo 1" at bounding box center [56, 62] width 45 height 45
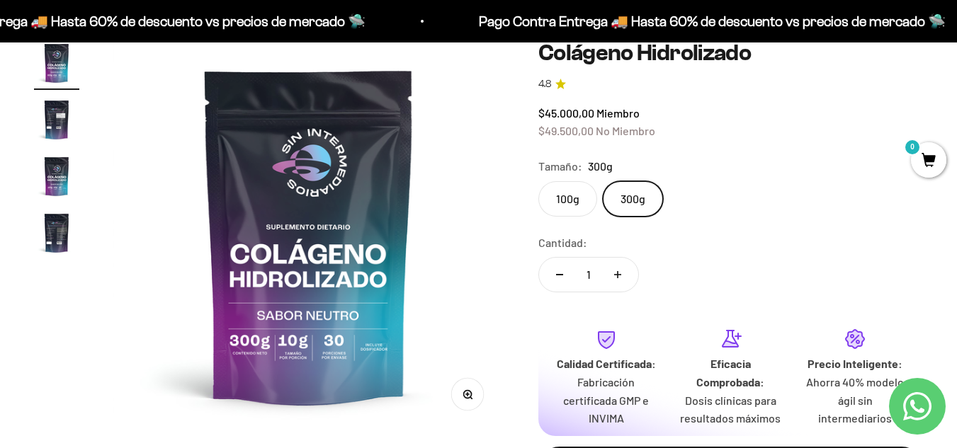
click at [60, 173] on img "Ir al artículo 3" at bounding box center [56, 176] width 45 height 45
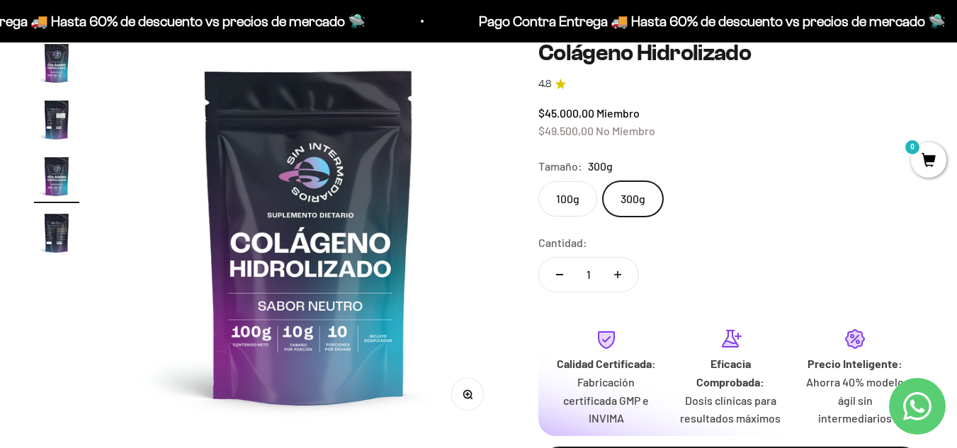
click at [60, 242] on img "Ir al artículo 4" at bounding box center [56, 232] width 45 height 45
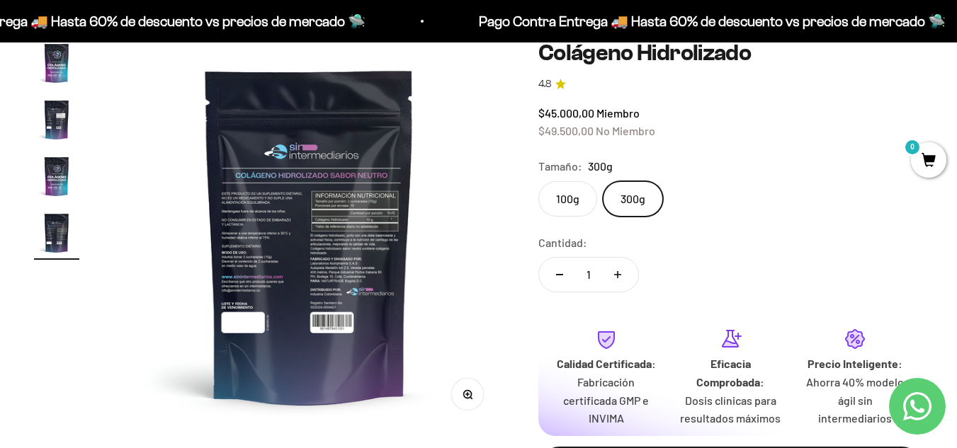
click at [52, 176] on img "Ir al artículo 3" at bounding box center [56, 176] width 45 height 45
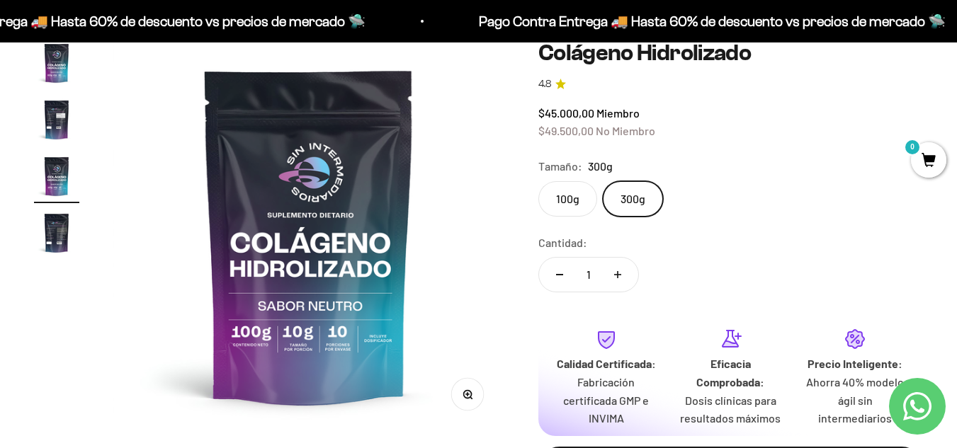
click at [55, 210] on page-dots at bounding box center [56, 149] width 45 height 219
click at [59, 227] on img "Ir al artículo 4" at bounding box center [56, 232] width 45 height 45
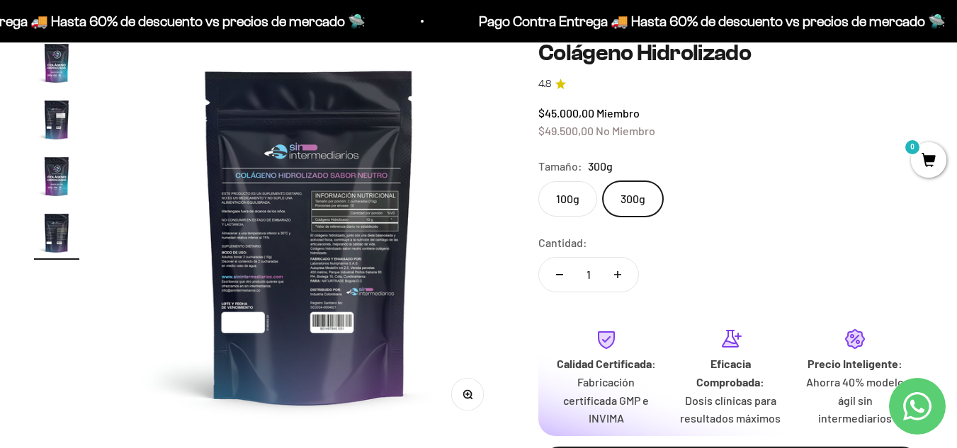
click at [60, 112] on img "Ir al artículo 2" at bounding box center [56, 119] width 45 height 45
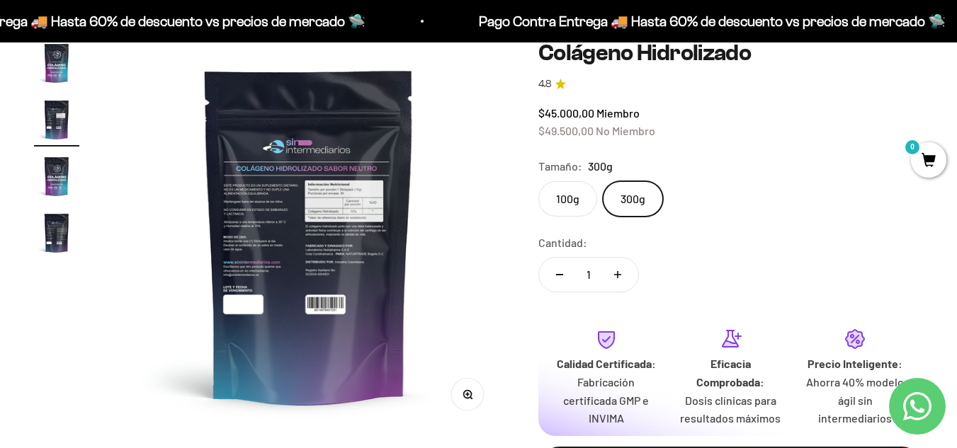
click at [464, 396] on icon "button" at bounding box center [467, 394] width 10 height 10
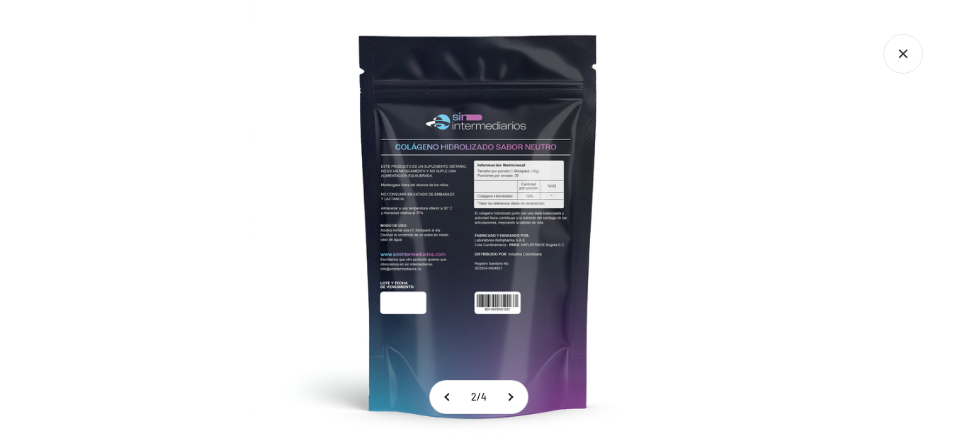
click at [475, 221] on img at bounding box center [478, 224] width 448 height 448
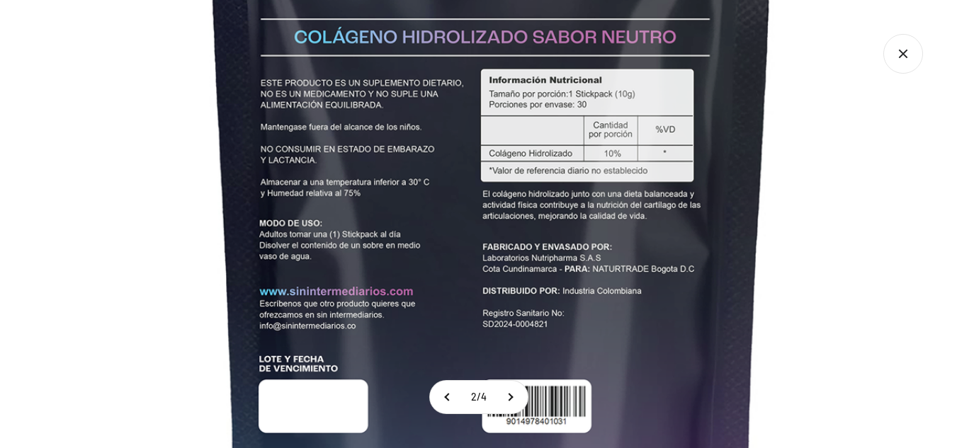
click at [176, 120] on img at bounding box center [491, 219] width 1062 height 1062
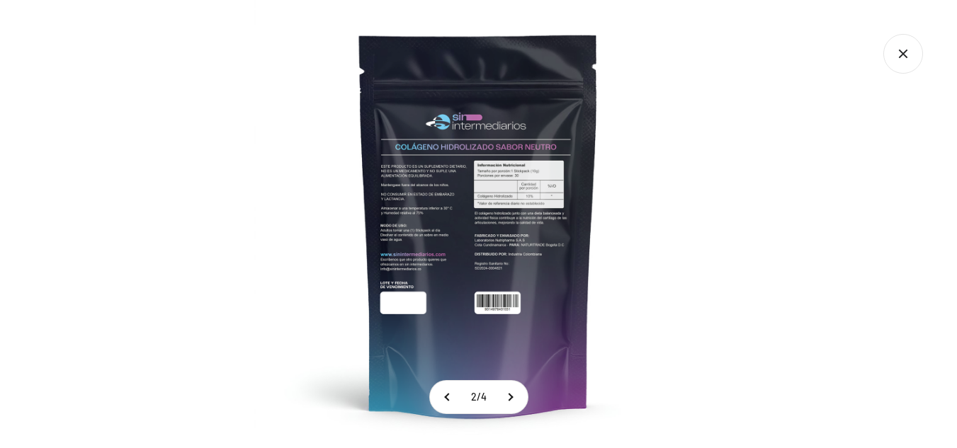
click at [722, 229] on div at bounding box center [478, 224] width 957 height 448
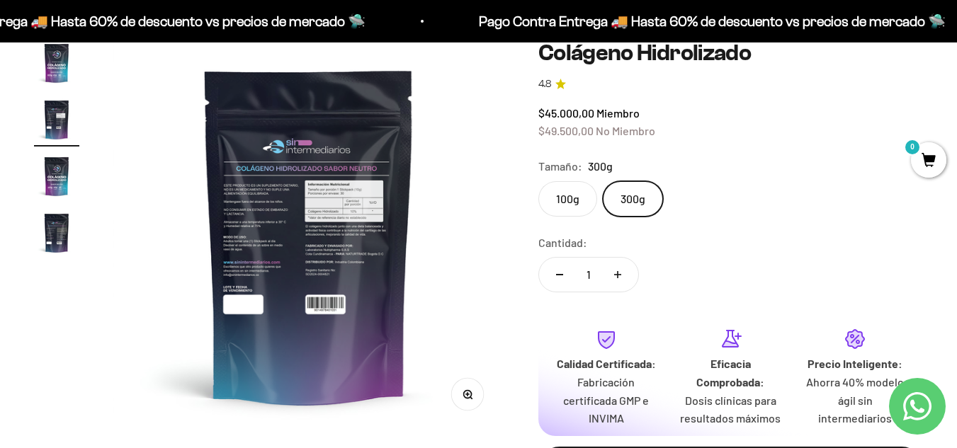
click at [623, 270] on button "Aumentar cantidad" at bounding box center [617, 275] width 41 height 34
type input "3"
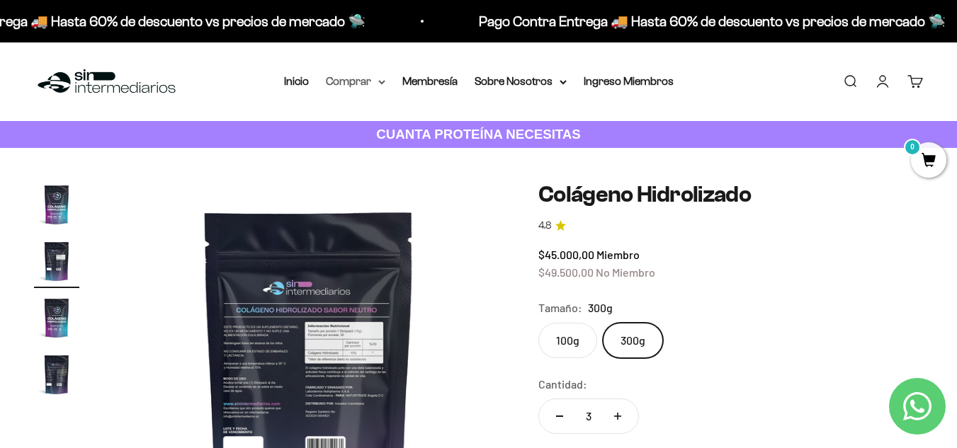
click at [361, 78] on summary "Comprar" at bounding box center [355, 81] width 59 height 18
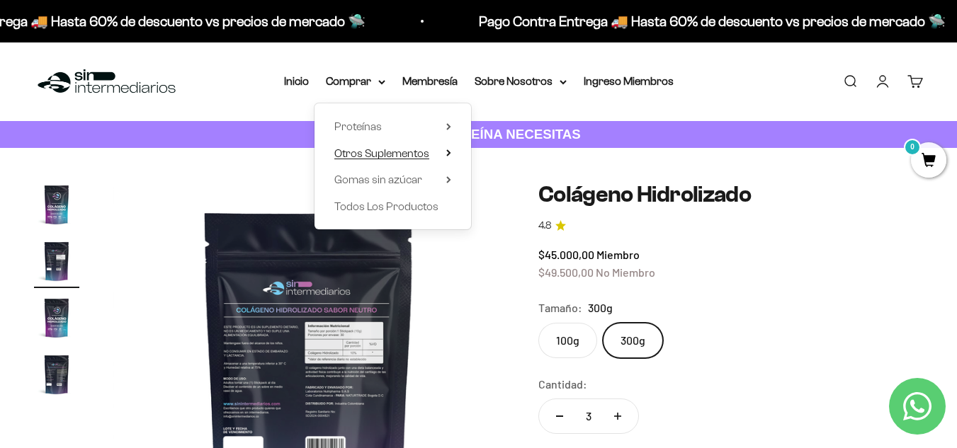
click at [421, 145] on span "Otros Suplementos" at bounding box center [381, 153] width 95 height 18
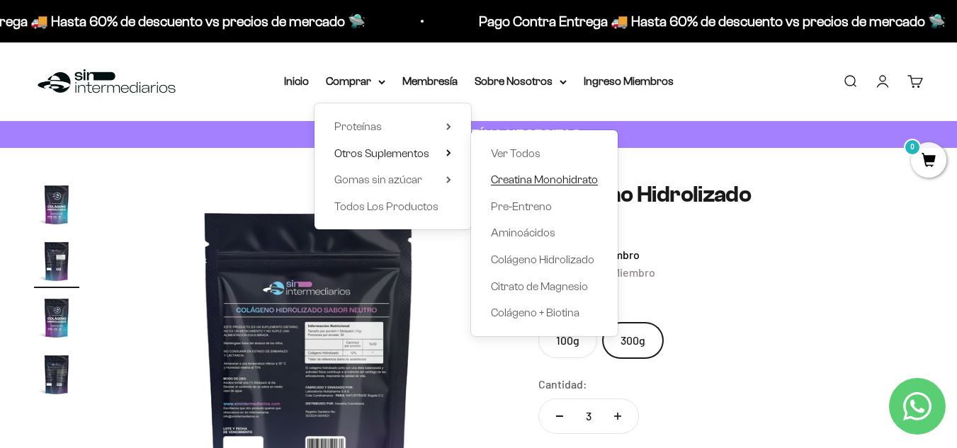
click at [556, 181] on span "Creatina Monohidrato" at bounding box center [544, 179] width 107 height 12
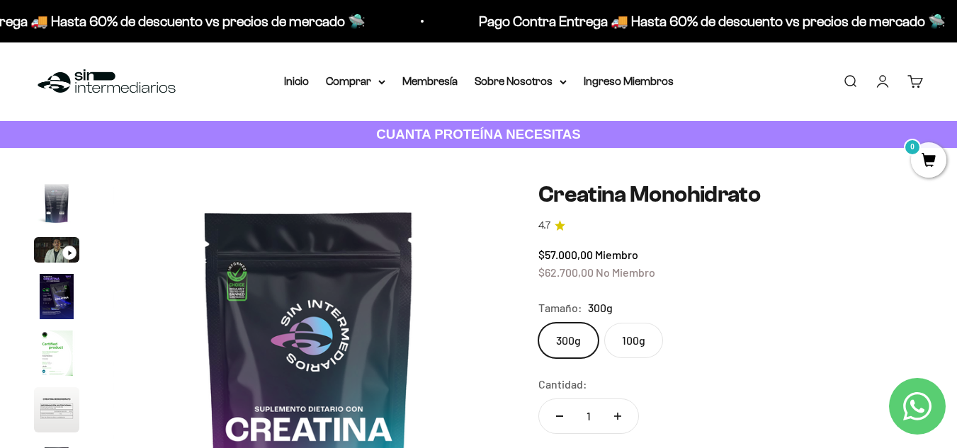
scroll to position [142, 0]
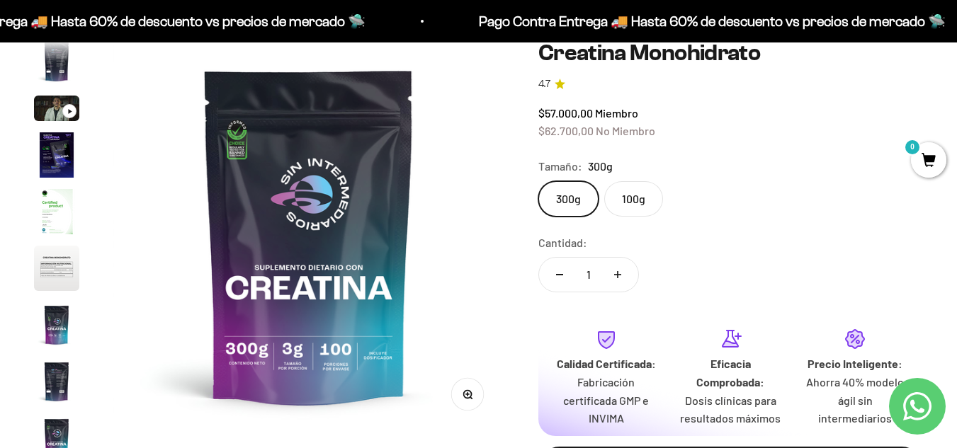
click at [391, 244] on img at bounding box center [308, 235] width 391 height 391
click at [297, 210] on img at bounding box center [308, 235] width 391 height 391
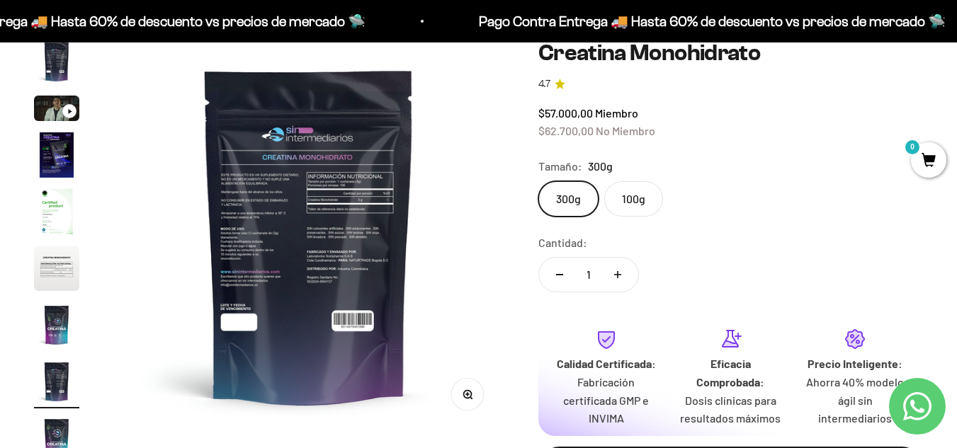
scroll to position [0, 0]
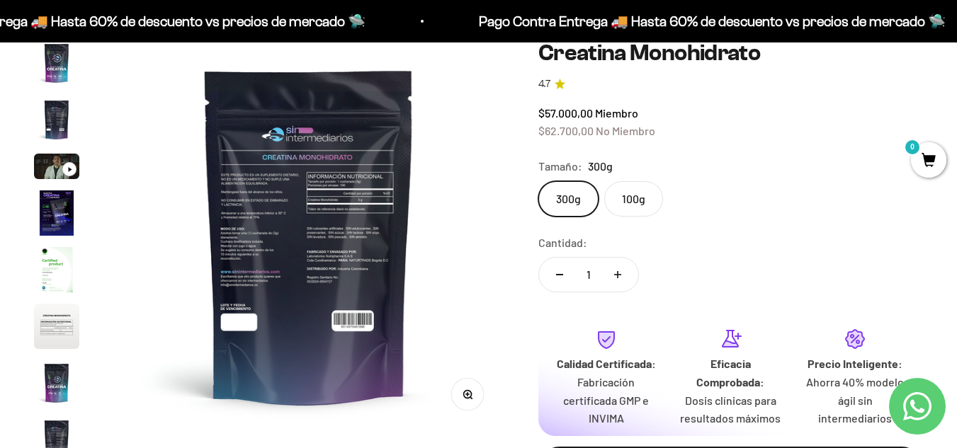
click at [314, 254] on img at bounding box center [308, 235] width 391 height 391
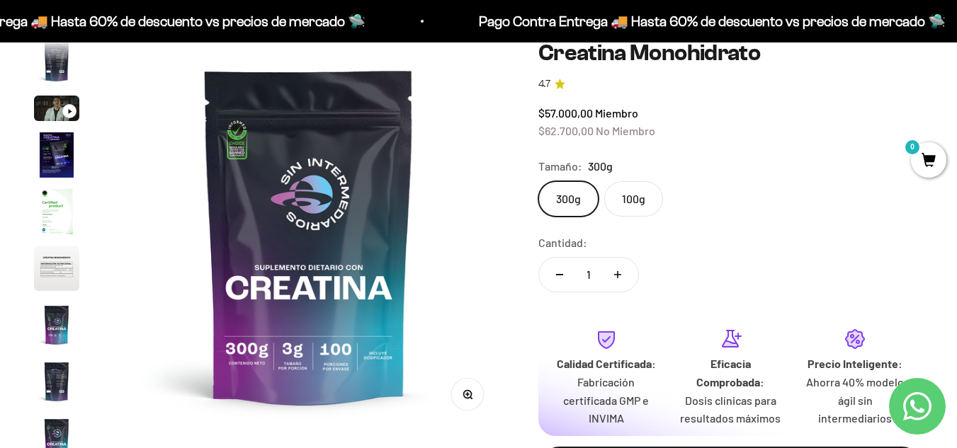
click at [60, 393] on img "Ir al artículo 8" at bounding box center [56, 381] width 45 height 45
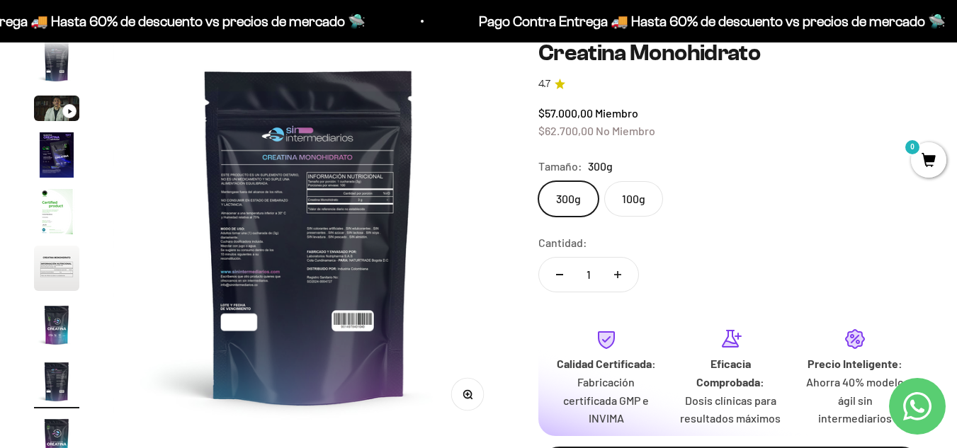
click at [52, 421] on img "Ir al artículo 9" at bounding box center [56, 438] width 45 height 45
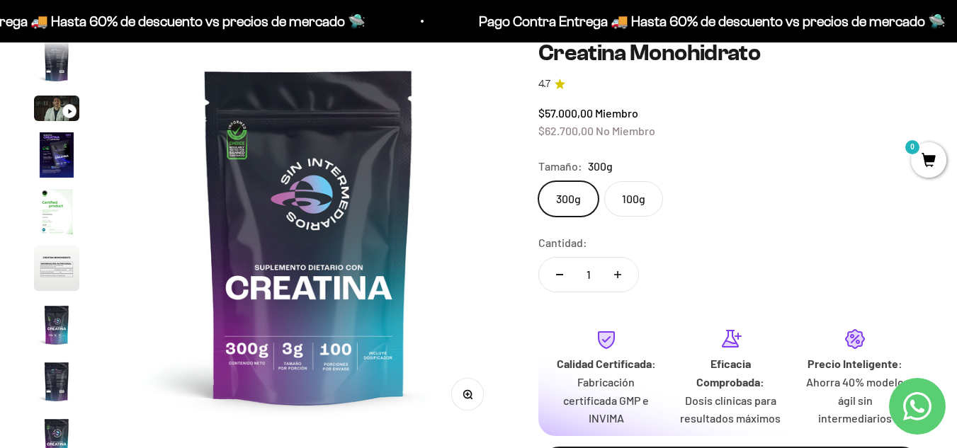
click at [57, 390] on img "Ir al artículo 8" at bounding box center [56, 381] width 45 height 45
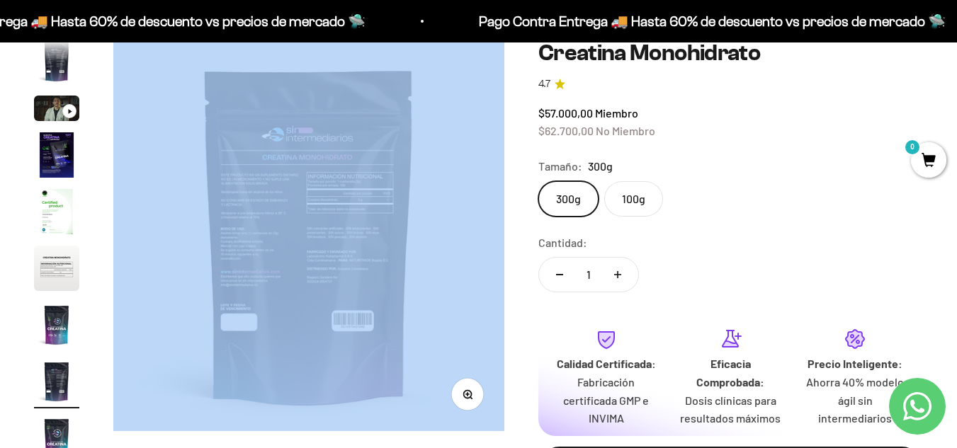
click at [484, 409] on div "Zoom Ir al artículo 1 Ir al artículo 2 Ir al artículo 3 Ir al artículo 4 Ir al …" at bounding box center [308, 235] width 391 height 391
click at [474, 399] on button "Zoom" at bounding box center [467, 395] width 32 height 32
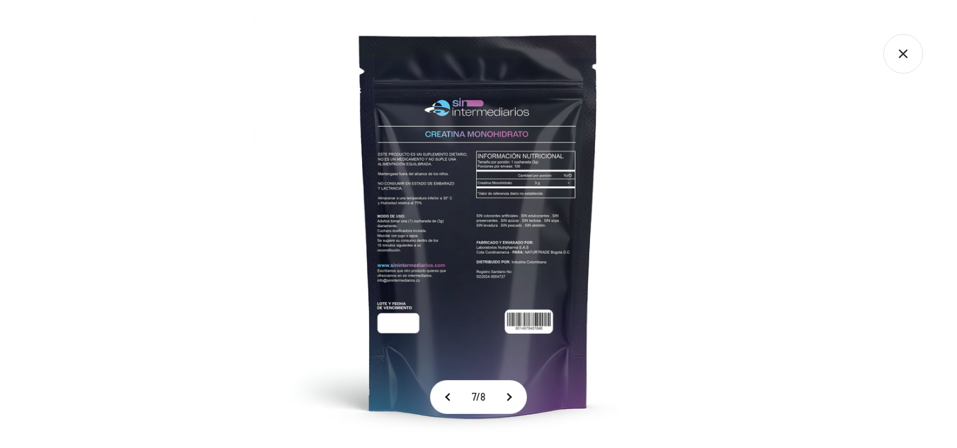
click at [552, 181] on img at bounding box center [478, 224] width 448 height 448
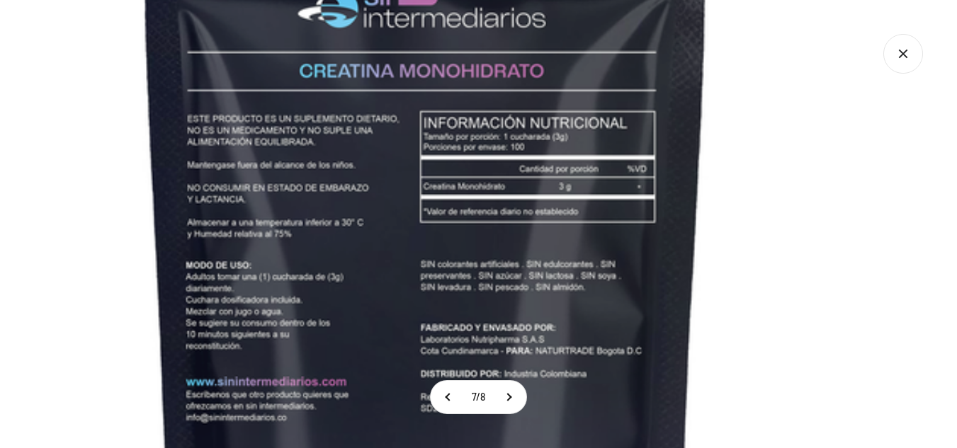
click at [552, 234] on img at bounding box center [425, 284] width 1062 height 1062
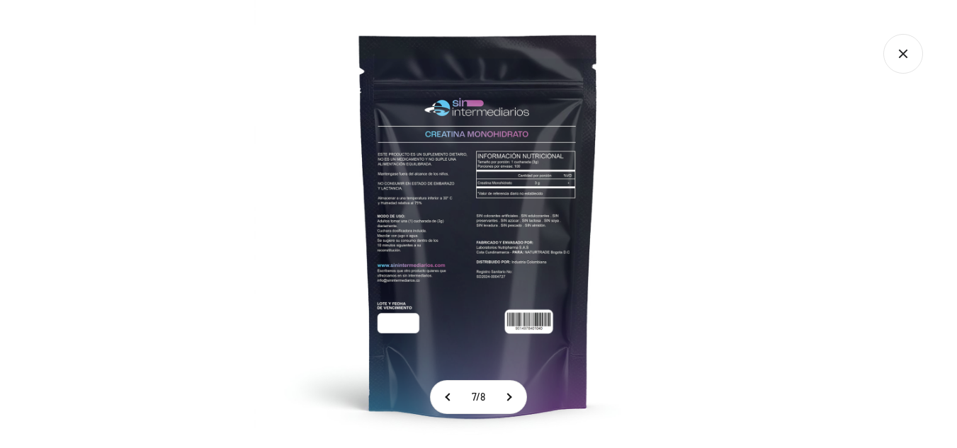
click at [705, 232] on div at bounding box center [478, 224] width 957 height 448
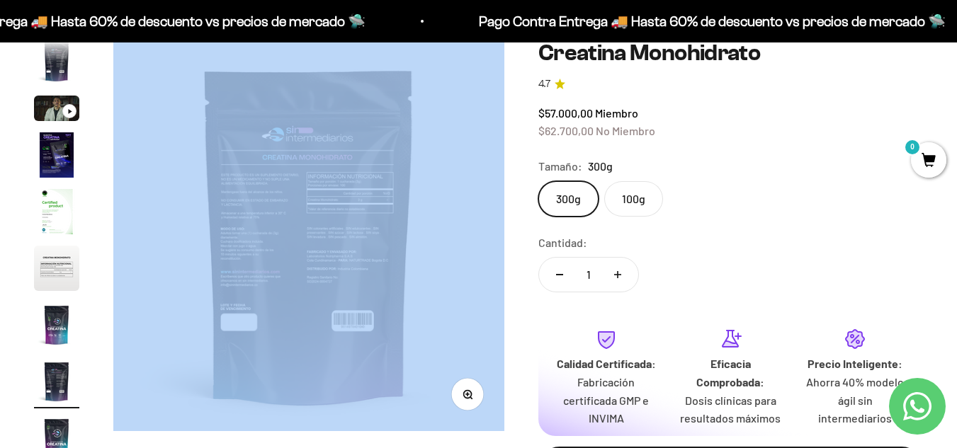
click at [45, 320] on img "Ir al artículo 7" at bounding box center [56, 324] width 45 height 45
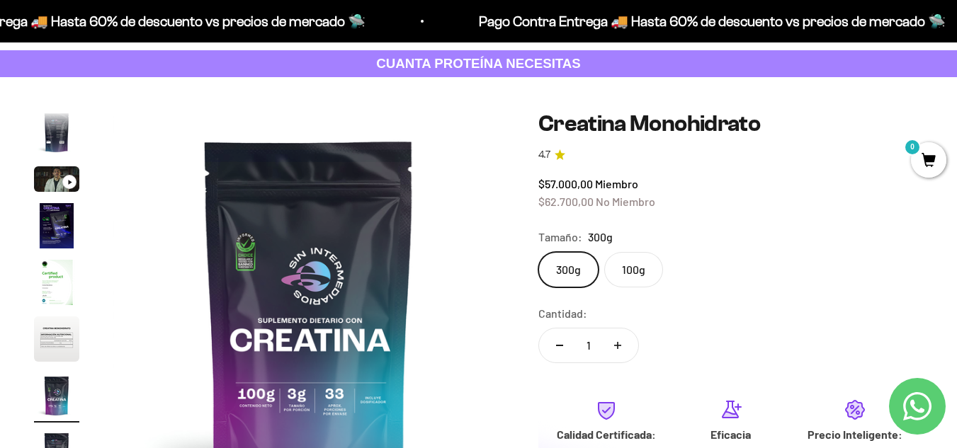
scroll to position [0, 0]
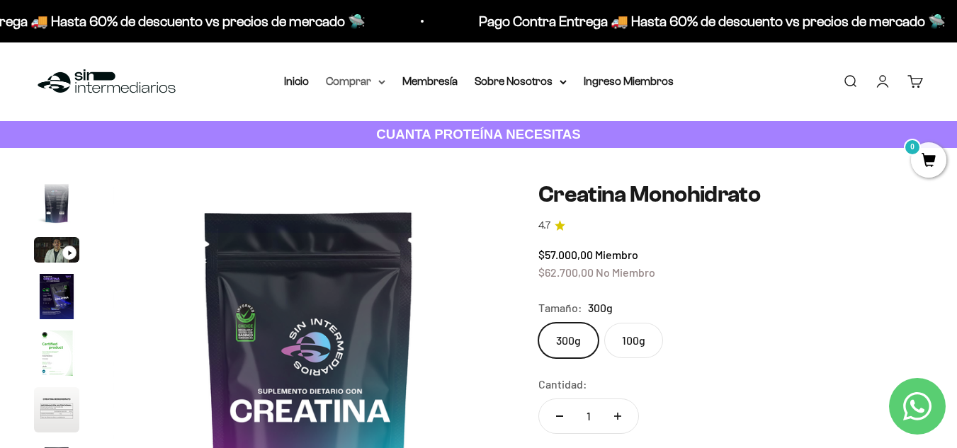
click at [384, 82] on icon at bounding box center [382, 82] width 6 height 3
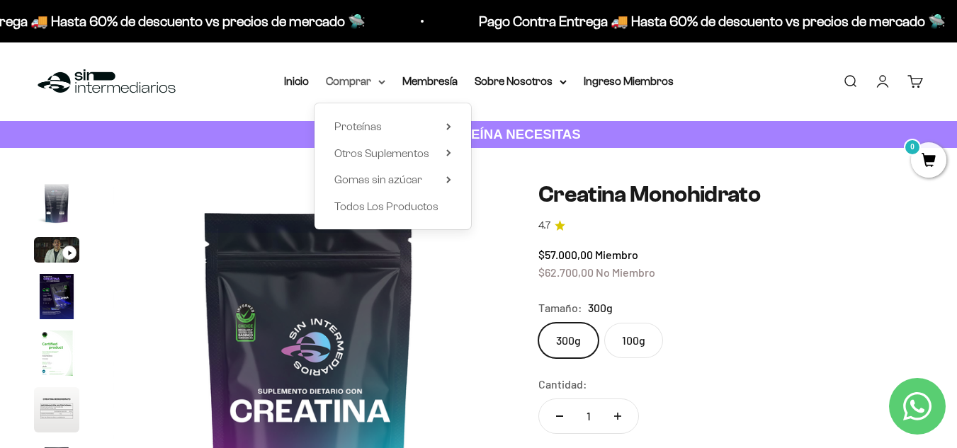
click at [384, 82] on icon at bounding box center [382, 82] width 6 height 3
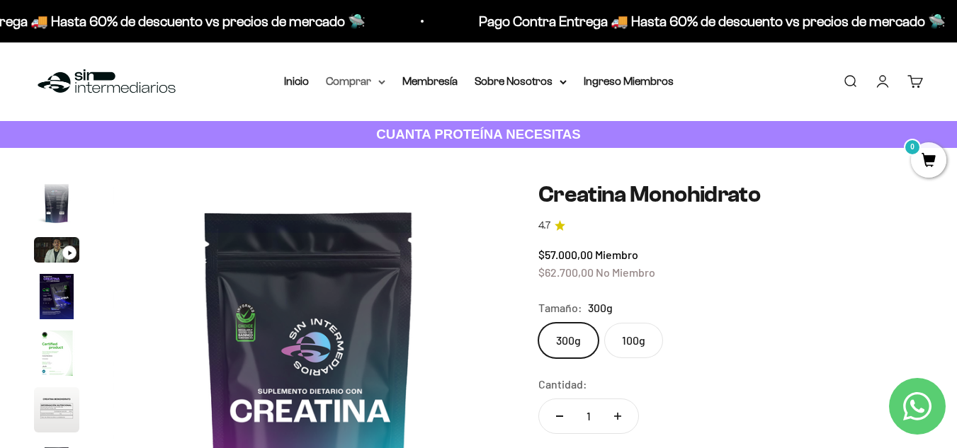
click at [366, 78] on summary "Comprar" at bounding box center [355, 81] width 59 height 18
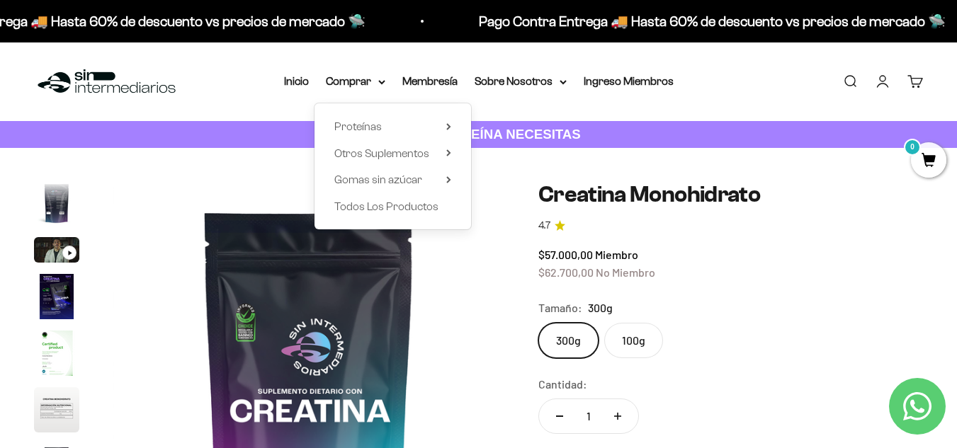
click at [453, 148] on div "Proteínas Ver Todos Whey Iso Vegan" at bounding box center [392, 166] width 156 height 126
click at [448, 151] on icon at bounding box center [448, 152] width 5 height 7
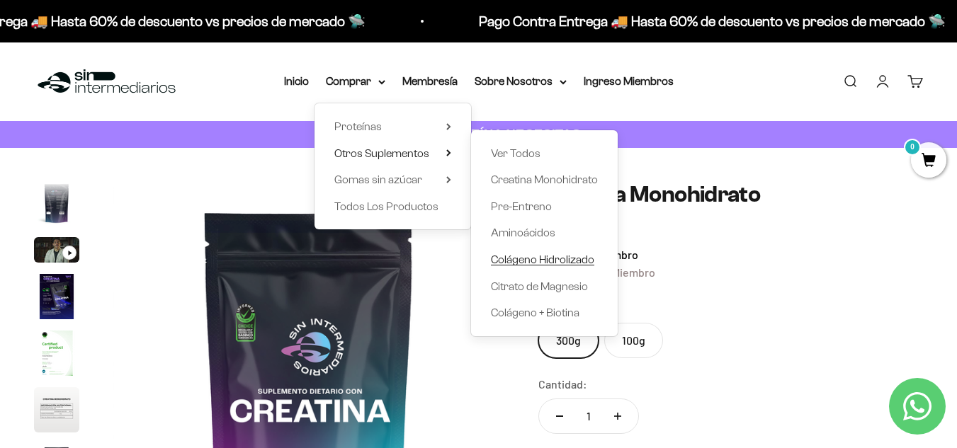
click at [551, 258] on span "Colágeno Hidrolizado" at bounding box center [542, 259] width 103 height 12
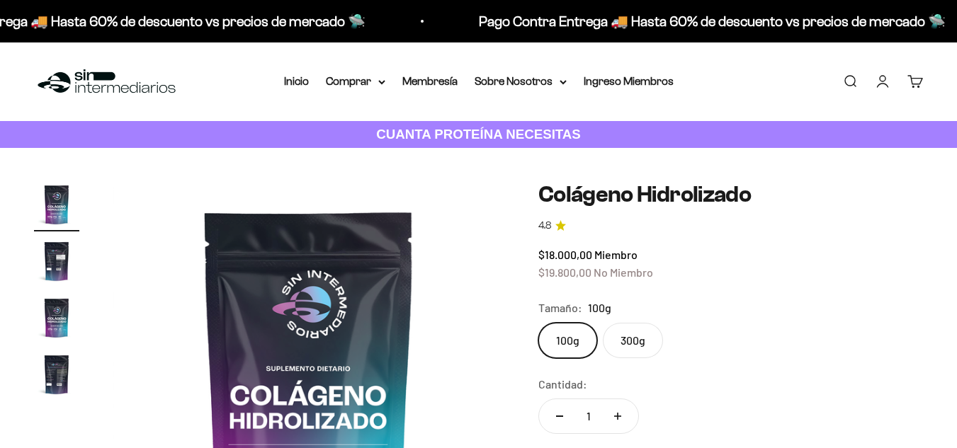
scroll to position [71, 0]
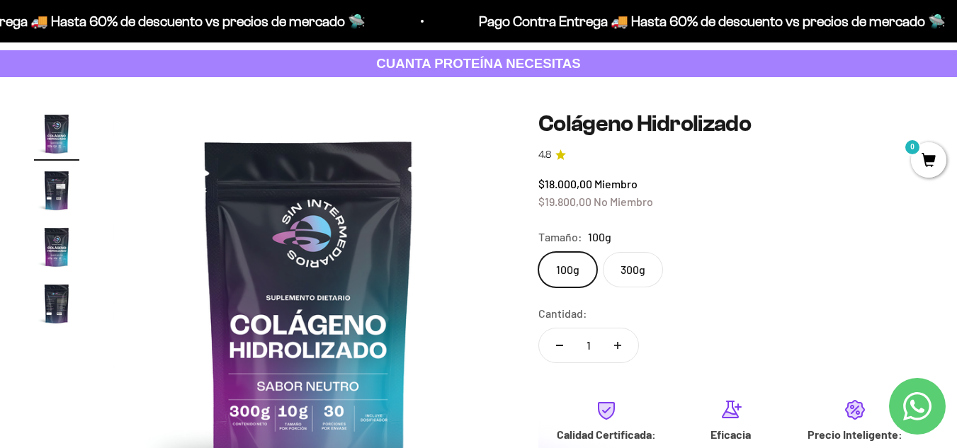
click at [632, 274] on label "300g" at bounding box center [633, 269] width 60 height 35
click at [538, 252] on input "300g" at bounding box center [537, 251] width 1 height 1
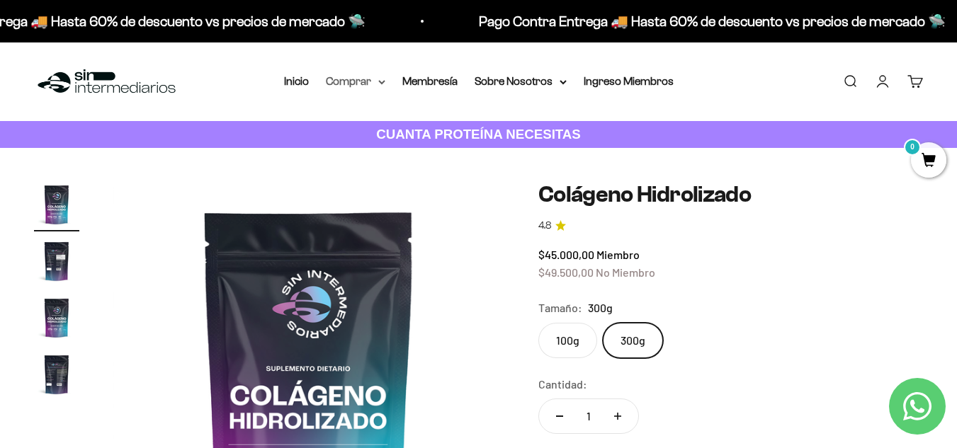
click at [385, 81] on icon at bounding box center [381, 82] width 7 height 5
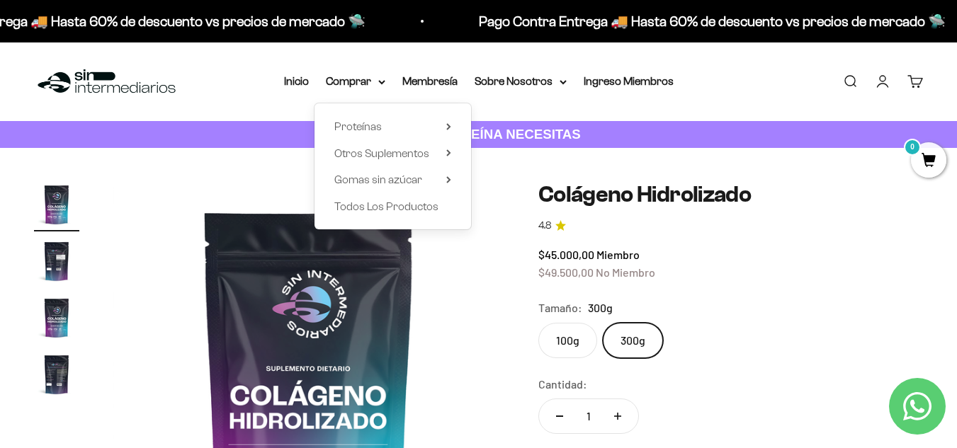
click at [394, 115] on div "Proteínas Ver Todos Whey Iso Vegan" at bounding box center [392, 166] width 156 height 126
click at [403, 123] on summary "Proteínas" at bounding box center [392, 127] width 117 height 18
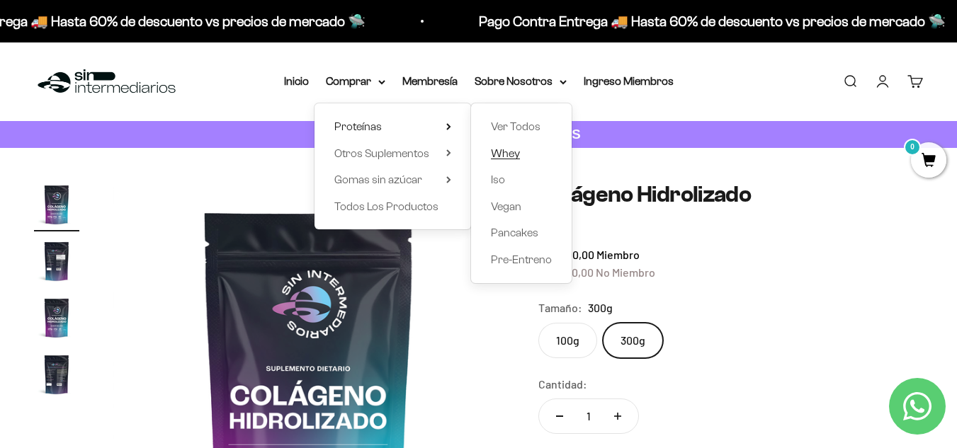
click at [518, 156] on span "Whey" at bounding box center [505, 153] width 29 height 12
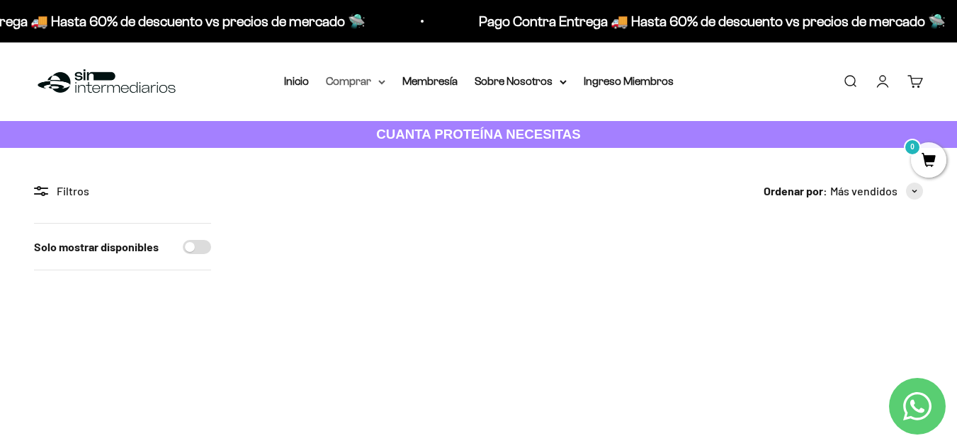
click at [380, 85] on summary "Comprar" at bounding box center [355, 81] width 59 height 18
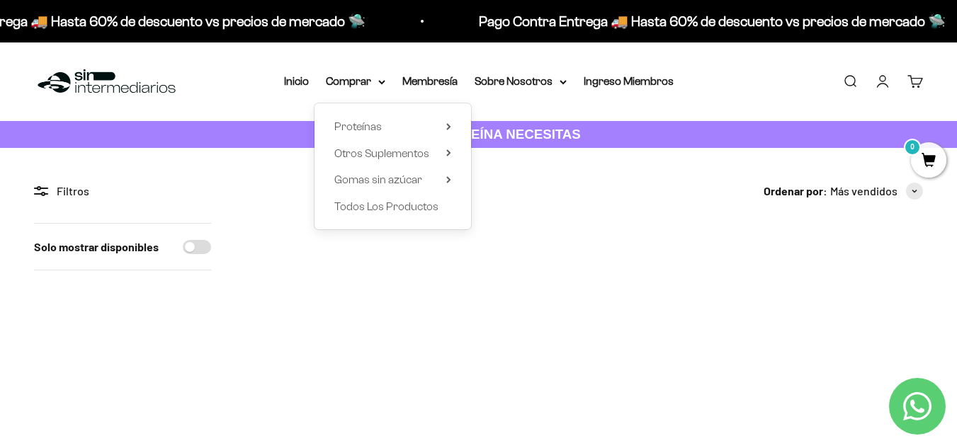
click at [454, 156] on div "Proteínas Ver Todos Whey Iso Vegan" at bounding box center [392, 166] width 156 height 126
click at [452, 149] on div "Proteínas Ver Todos Whey Iso Vegan" at bounding box center [392, 166] width 156 height 126
click at [452, 152] on div "Proteínas Ver Todos Whey Iso Vegan" at bounding box center [392, 166] width 156 height 126
click at [450, 152] on icon at bounding box center [448, 152] width 5 height 7
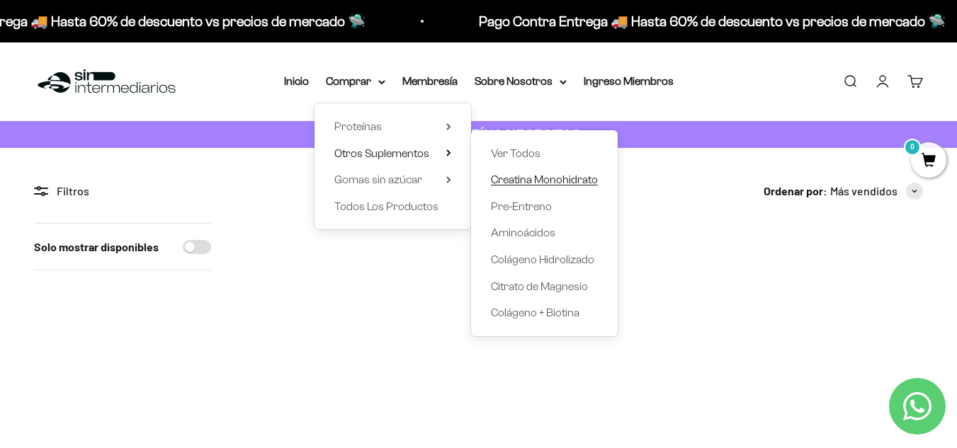
click at [533, 175] on span "Creatina Monohidrato" at bounding box center [544, 179] width 107 height 12
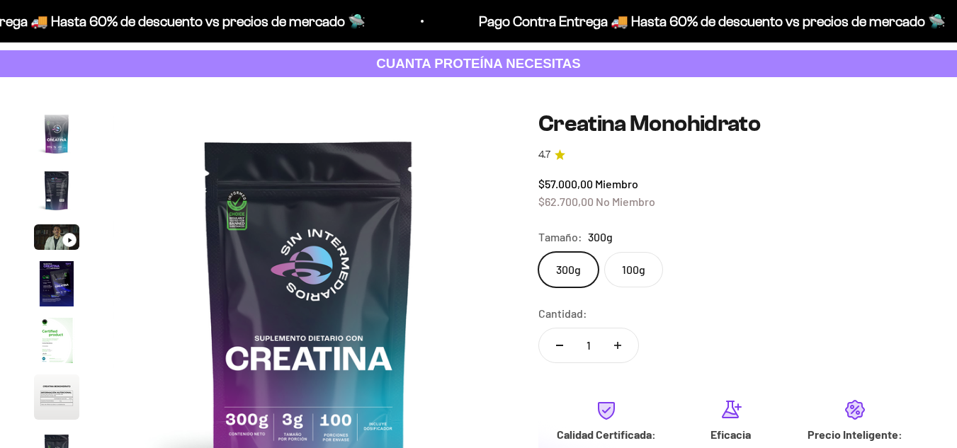
scroll to position [58, 0]
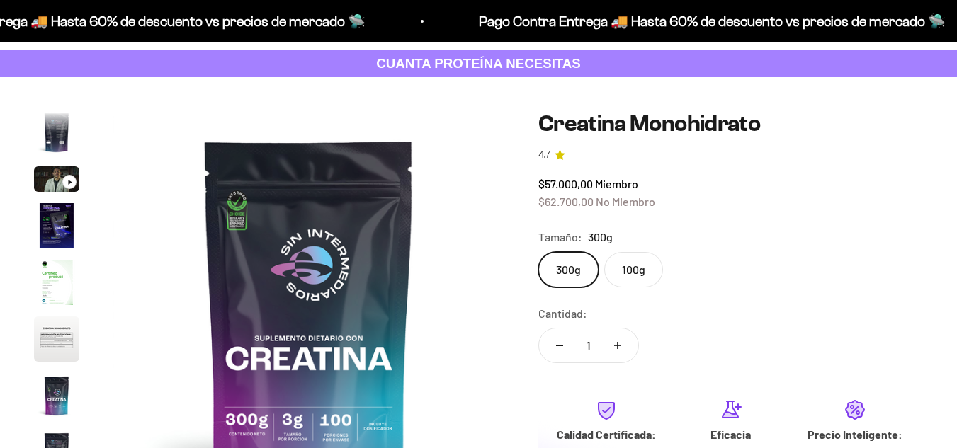
click at [66, 276] on img "Ir al artículo 5" at bounding box center [56, 282] width 45 height 45
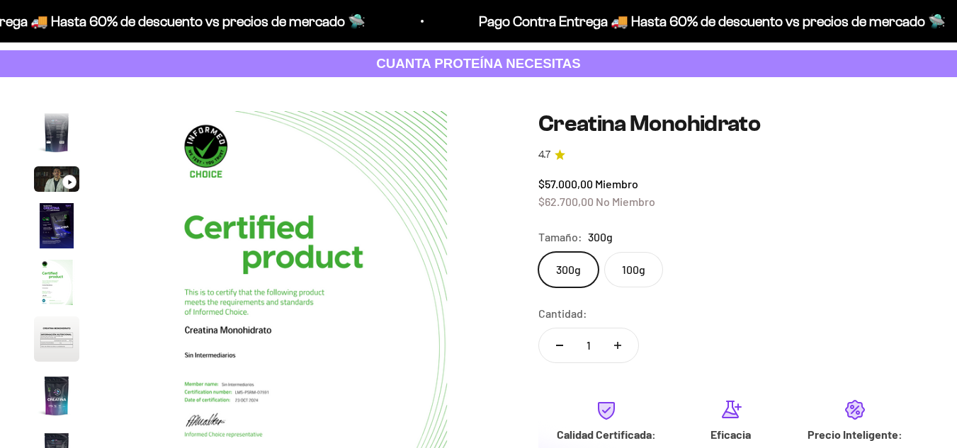
scroll to position [0, 0]
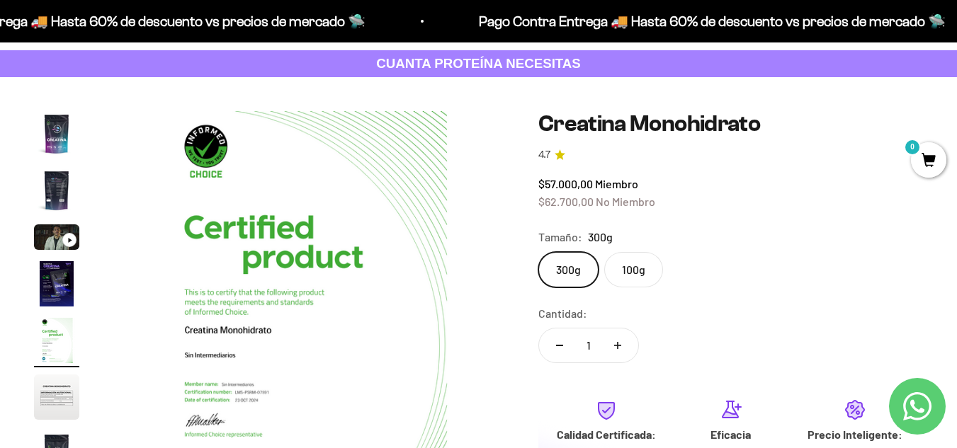
click at [58, 341] on img "Ir al artículo 5" at bounding box center [56, 340] width 45 height 45
click at [55, 346] on img "Ir al artículo 5" at bounding box center [56, 340] width 45 height 45
click at [50, 394] on img "Ir al artículo 6" at bounding box center [56, 397] width 45 height 45
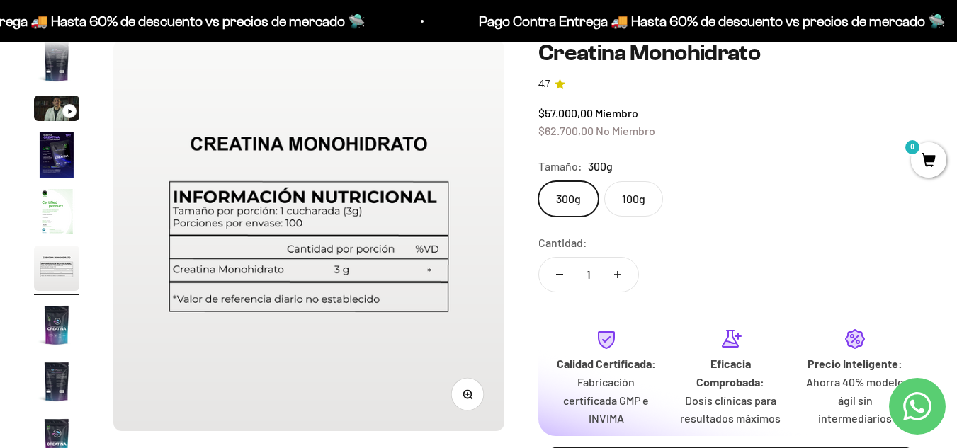
scroll to position [212, 0]
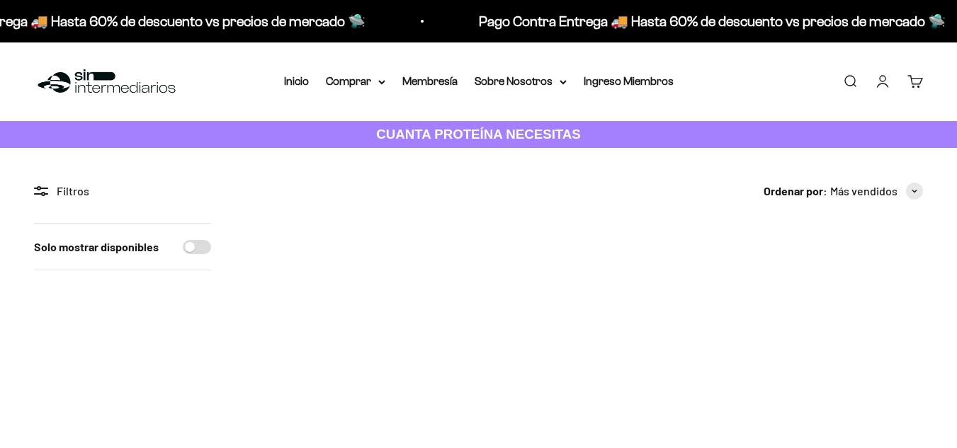
scroll to position [212, 0]
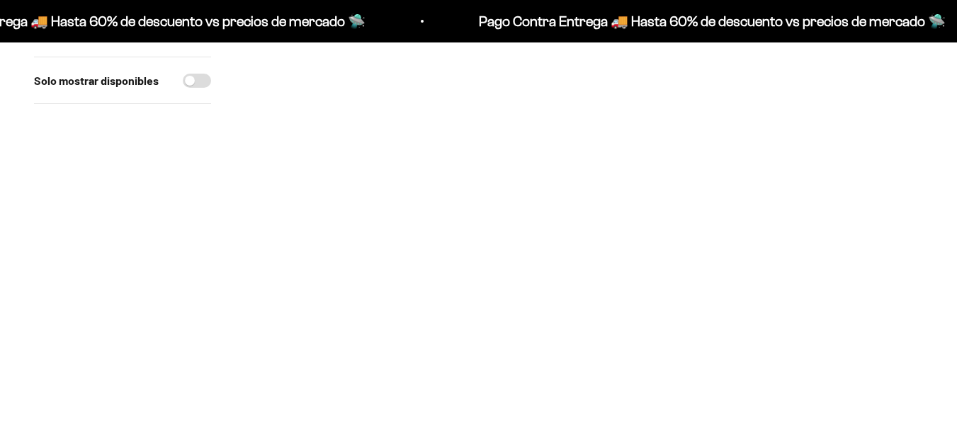
click at [378, 169] on img at bounding box center [352, 118] width 215 height 215
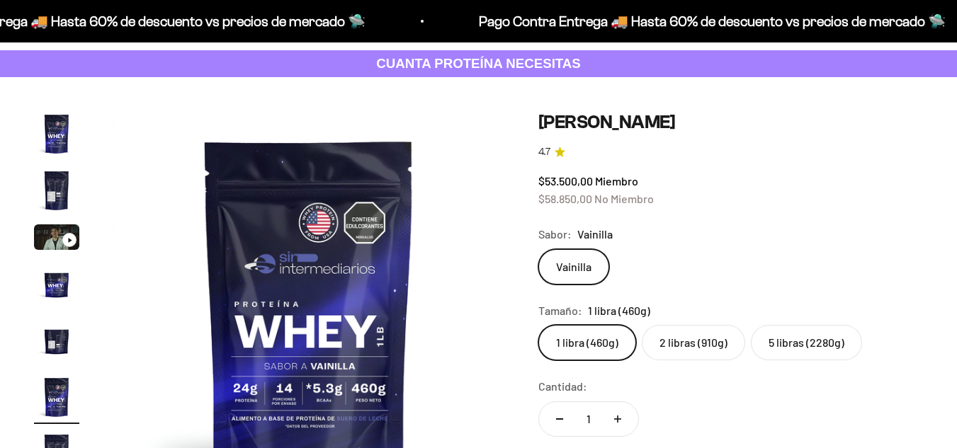
scroll to position [142, 0]
